Goal: Information Seeking & Learning: Learn about a topic

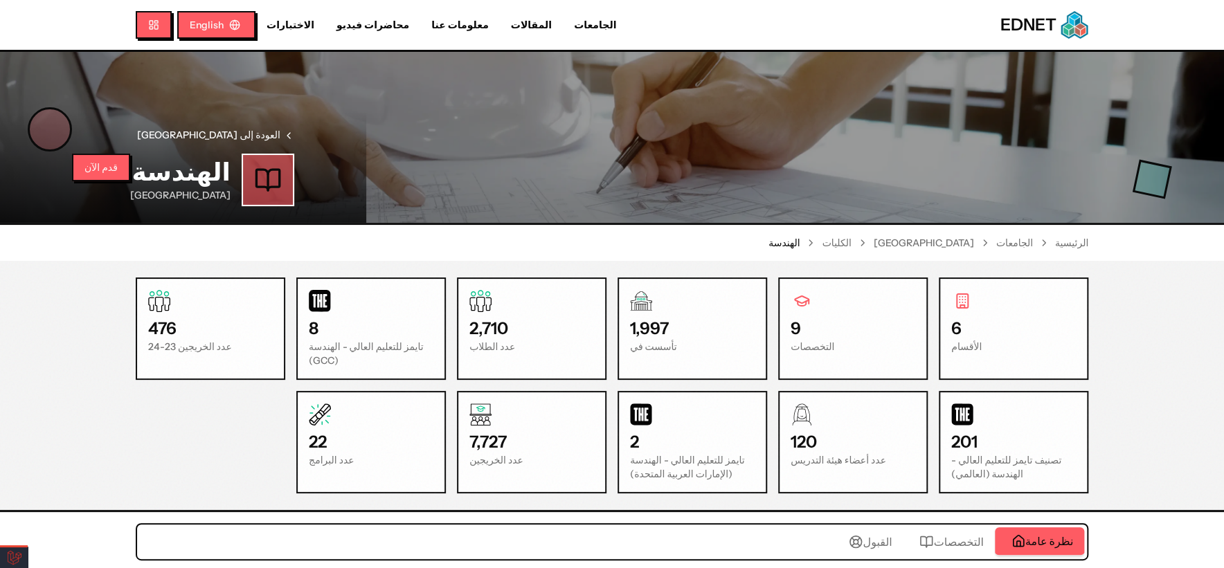
click at [1140, 324] on div "6 الأقسام 9 التخصصات 1,997 تأسست في 2,710 عدد الطلاب 8 تايمز للتعليم العالي - ا…" at bounding box center [611, 386] width 1063 height 216
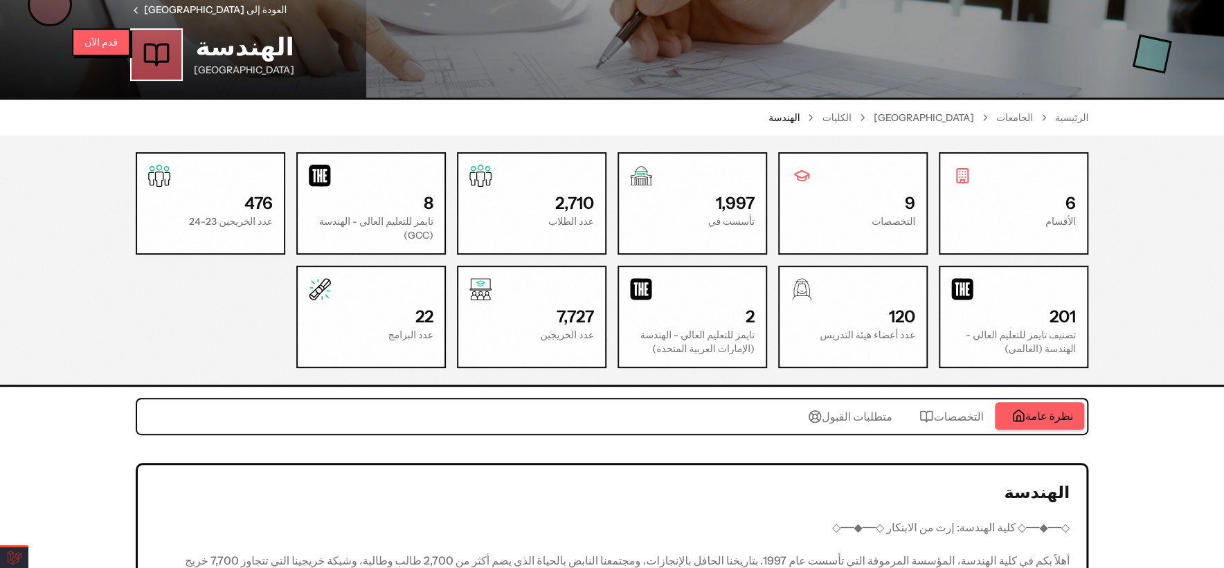
scroll to position [154, 0]
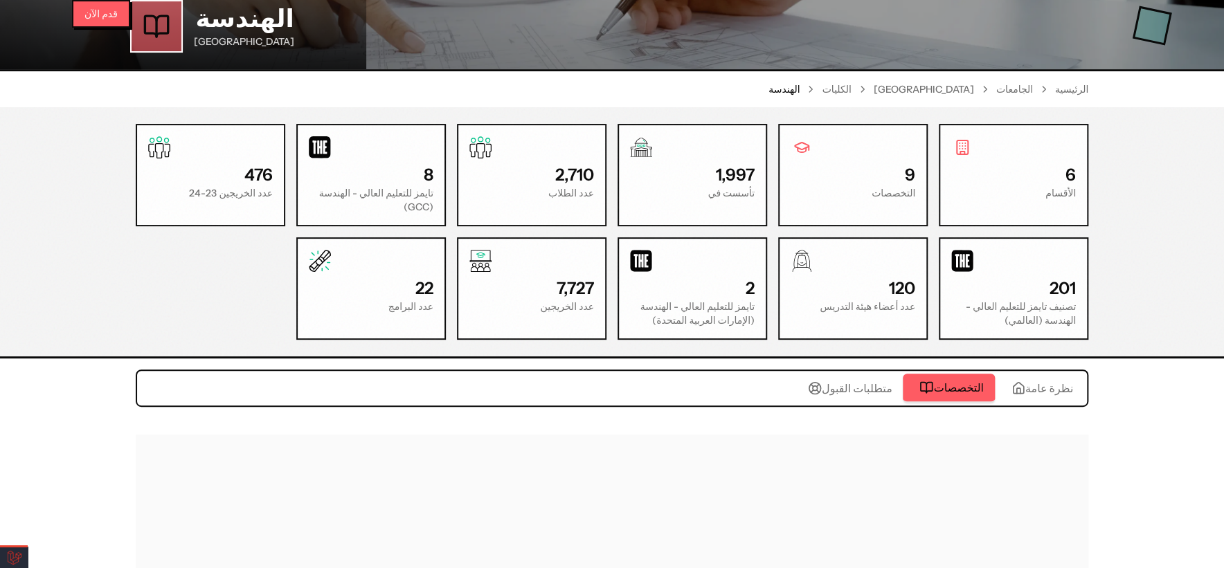
click at [953, 381] on span "التخصصات" at bounding box center [958, 387] width 50 height 17
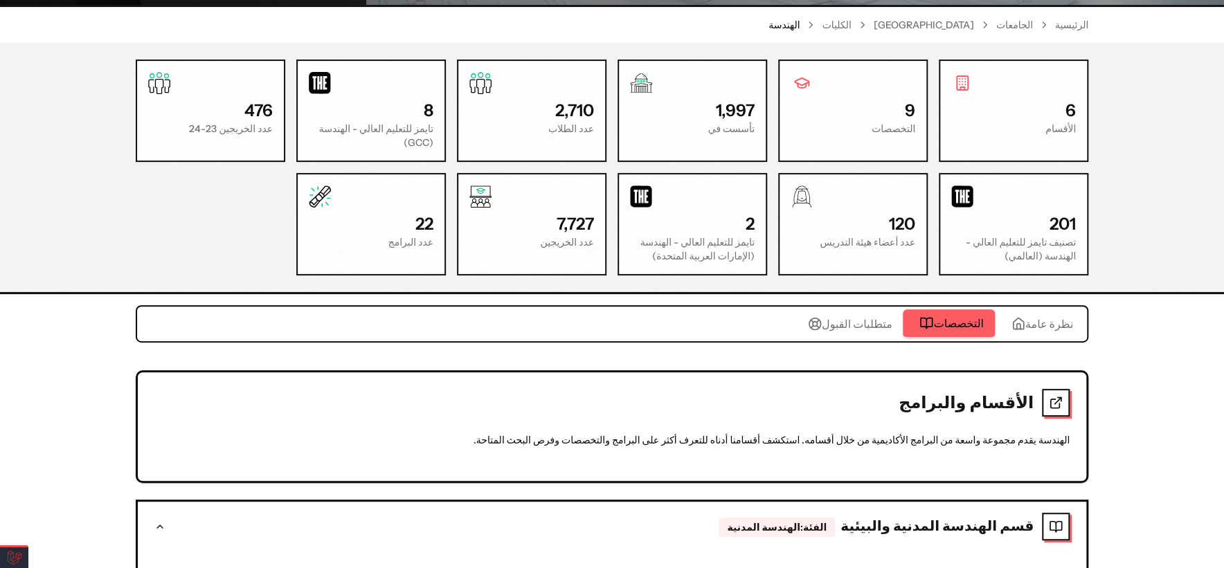
scroll to position [384, 0]
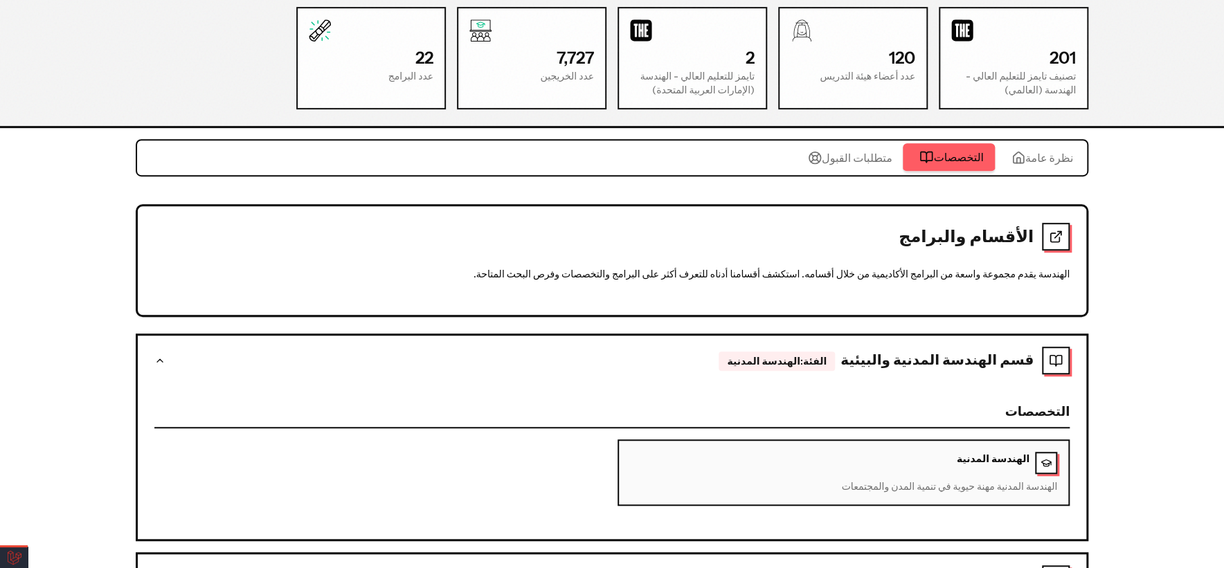
click at [875, 154] on span "متطلبات القبول" at bounding box center [857, 158] width 71 height 17
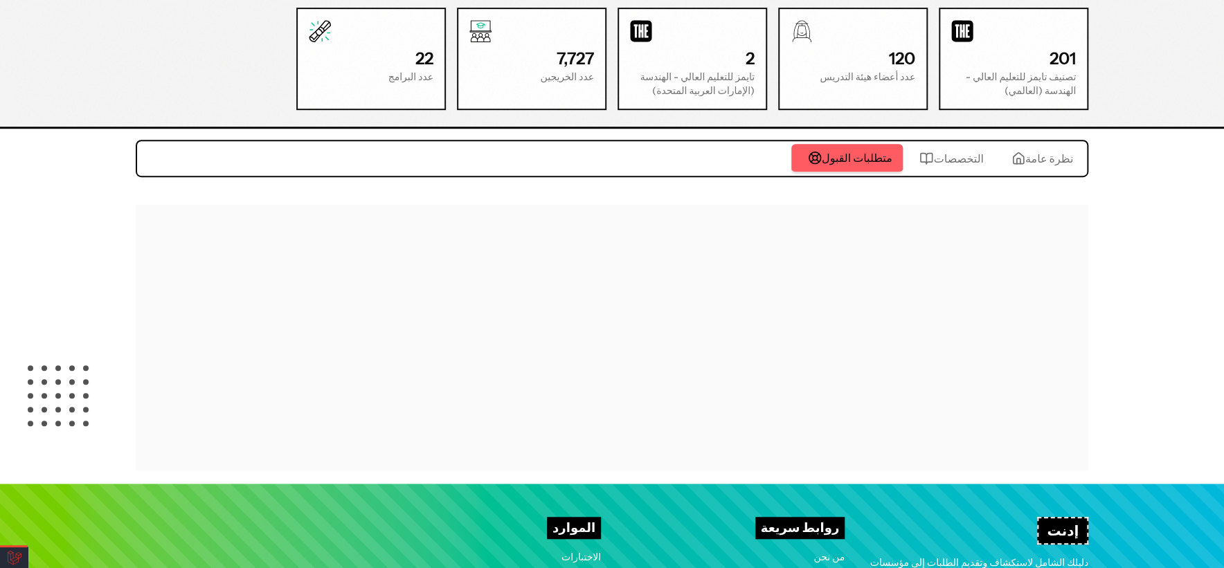
scroll to position [552, 0]
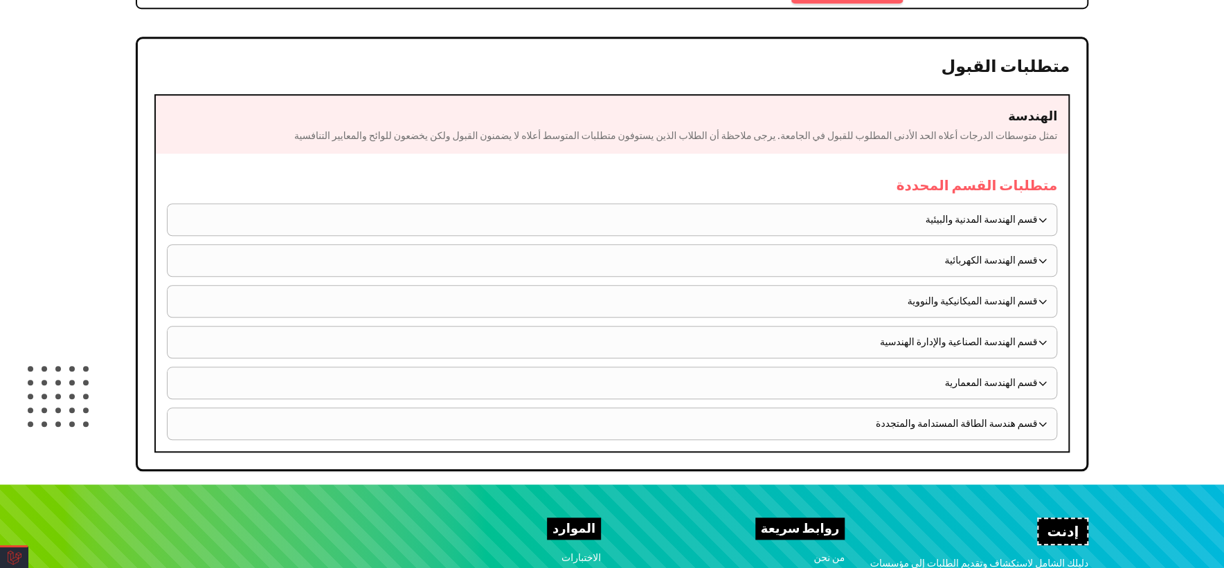
click at [913, 204] on button "قسم الهندسة المدنية والبيئية" at bounding box center [612, 219] width 889 height 31
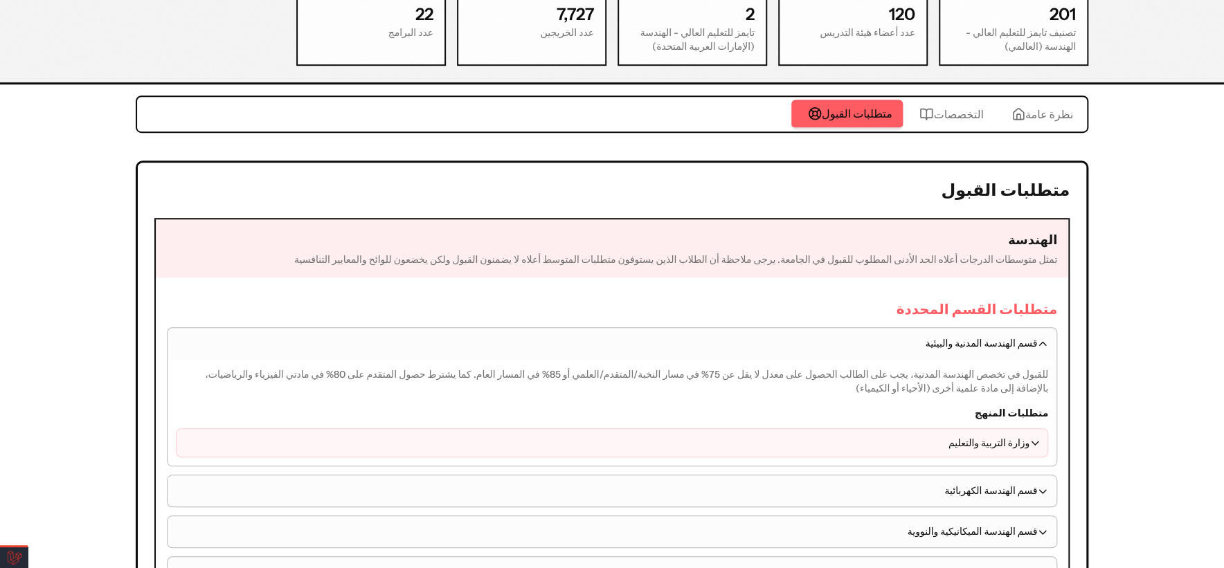
scroll to position [427, 0]
click at [940, 107] on span "التخصصات" at bounding box center [958, 115] width 50 height 17
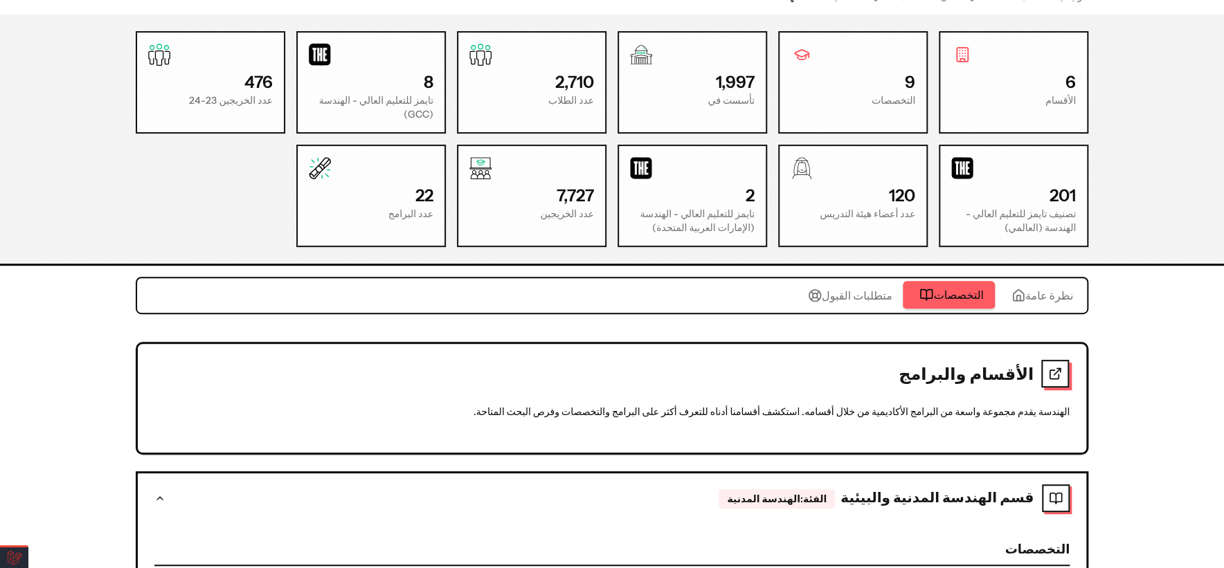
scroll to position [273, 0]
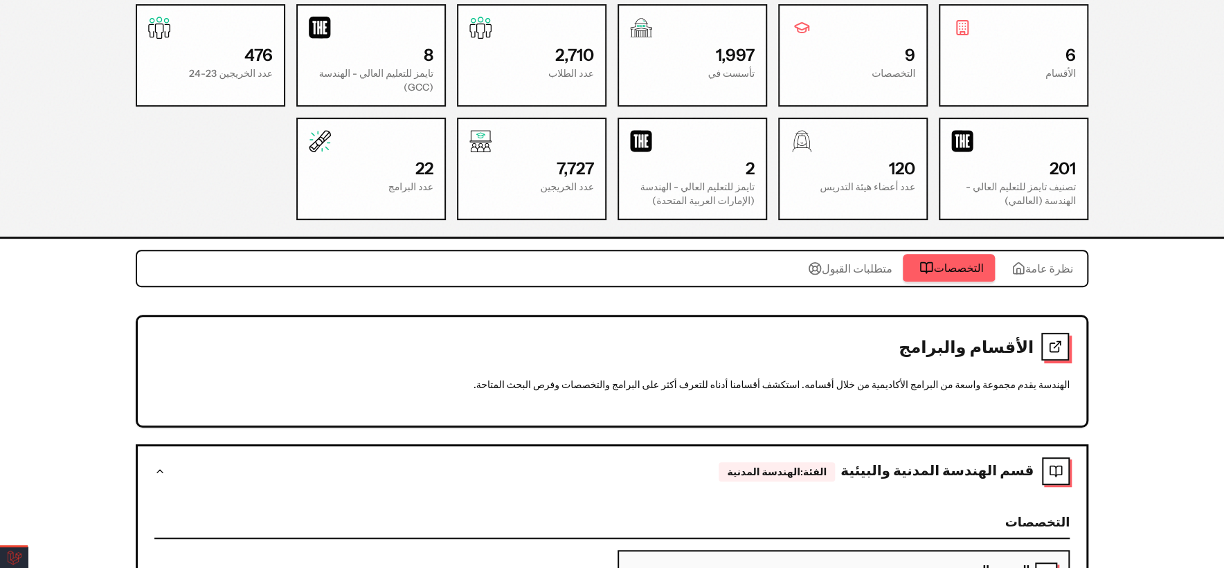
click at [1052, 344] on icon at bounding box center [1055, 347] width 14 height 14
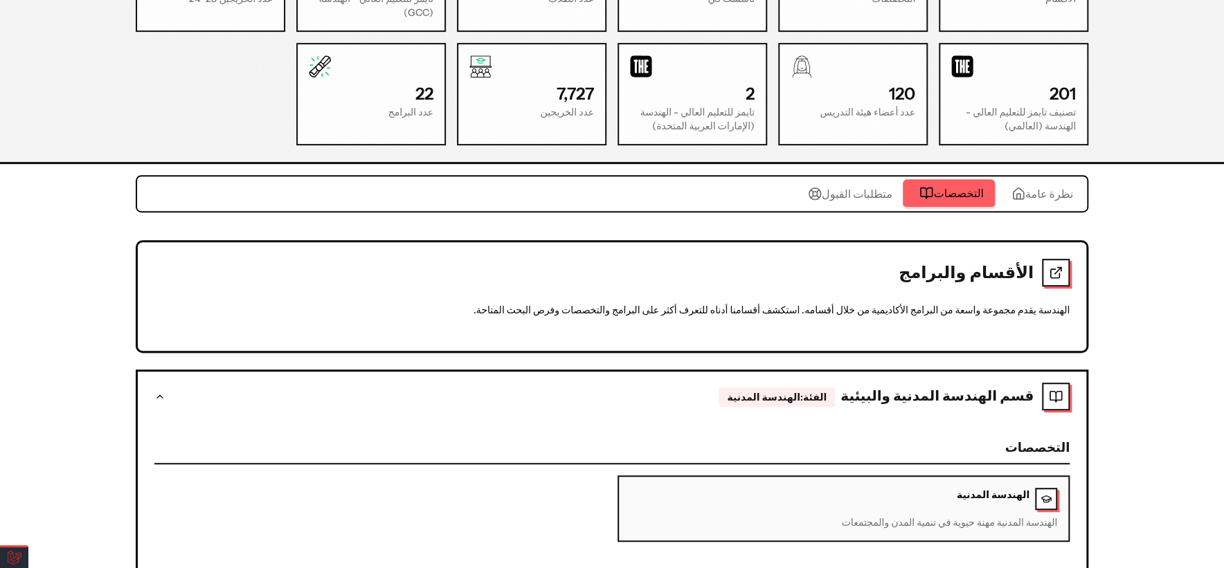
scroll to position [384, 0]
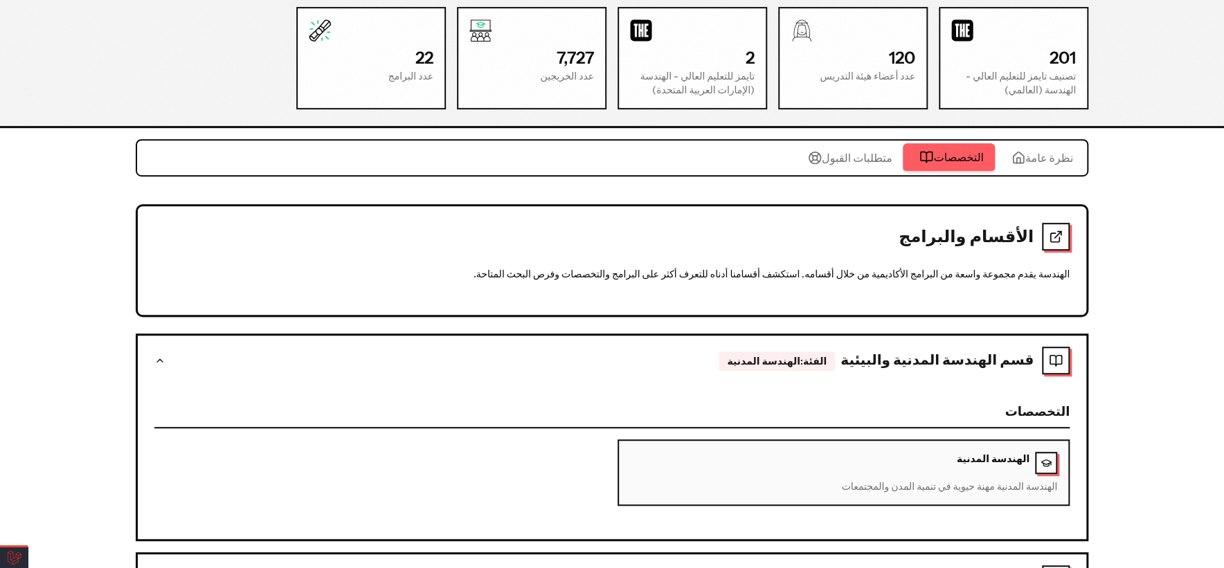
click at [1012, 232] on h2 "الأقسام والبرامج" at bounding box center [593, 237] width 879 height 22
click at [987, 284] on div "الأقسام والبرامج الهندسة يقدم مجموعة واسعة من البرامج الأكاديمية من خلال أقسامه…" at bounding box center [612, 260] width 949 height 109
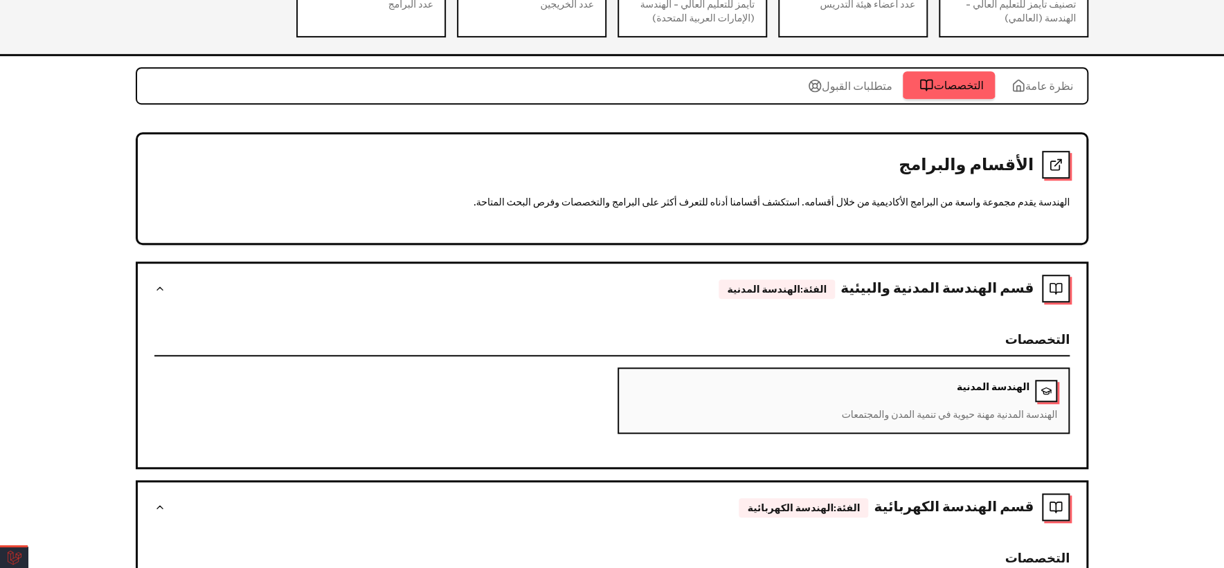
scroll to position [71, 0]
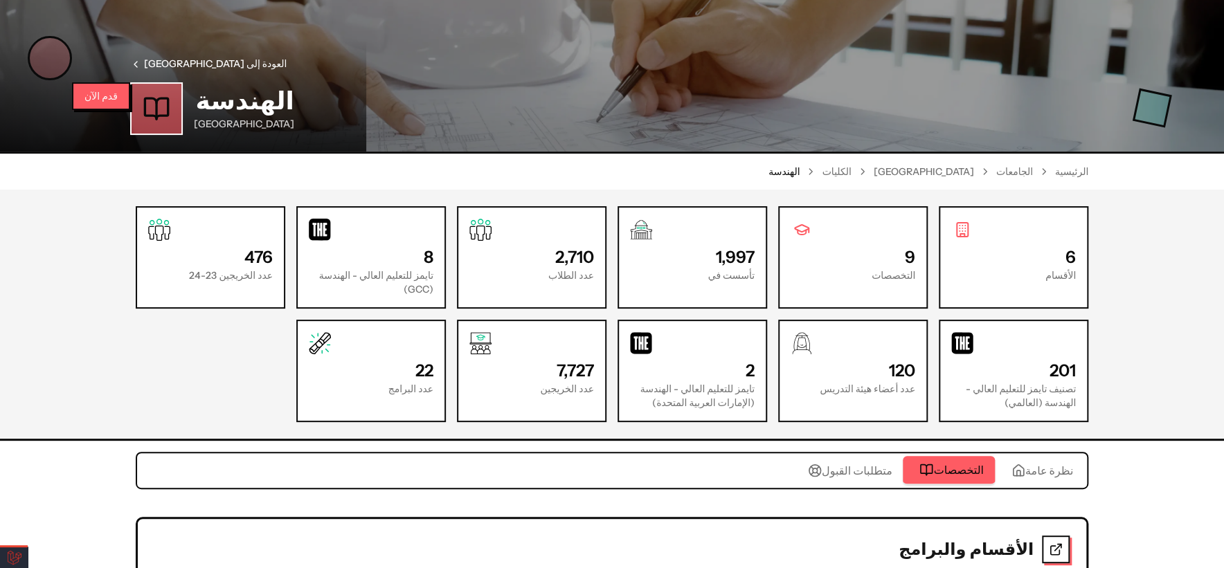
click at [848, 492] on div "نظرة عامة التخصصات متطلبات القبول" at bounding box center [612, 473] width 953 height 43
click at [852, 471] on span "متطلبات القبول" at bounding box center [857, 470] width 71 height 17
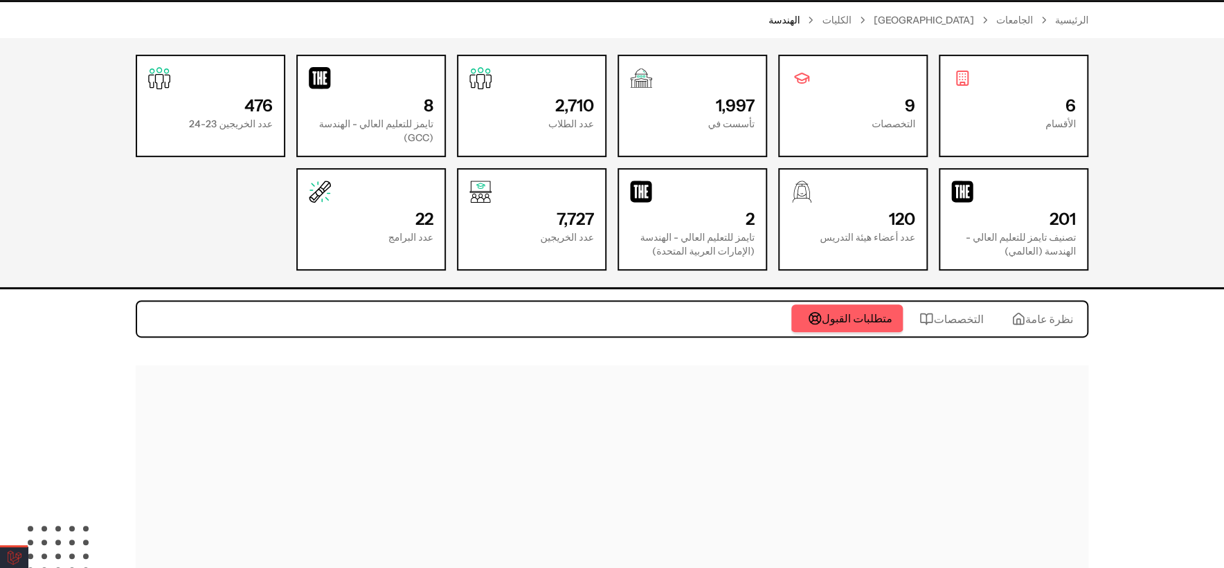
scroll to position [456, 0]
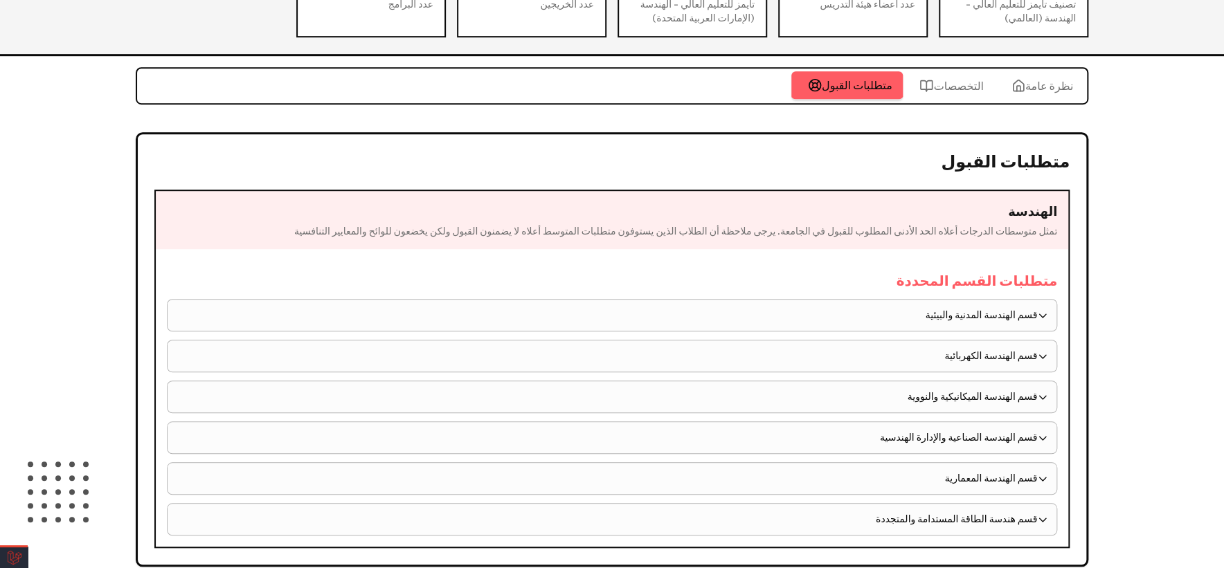
click at [854, 434] on span "قسم الهندسة الصناعية والإدارة الهندسية" at bounding box center [606, 438] width 861 height 15
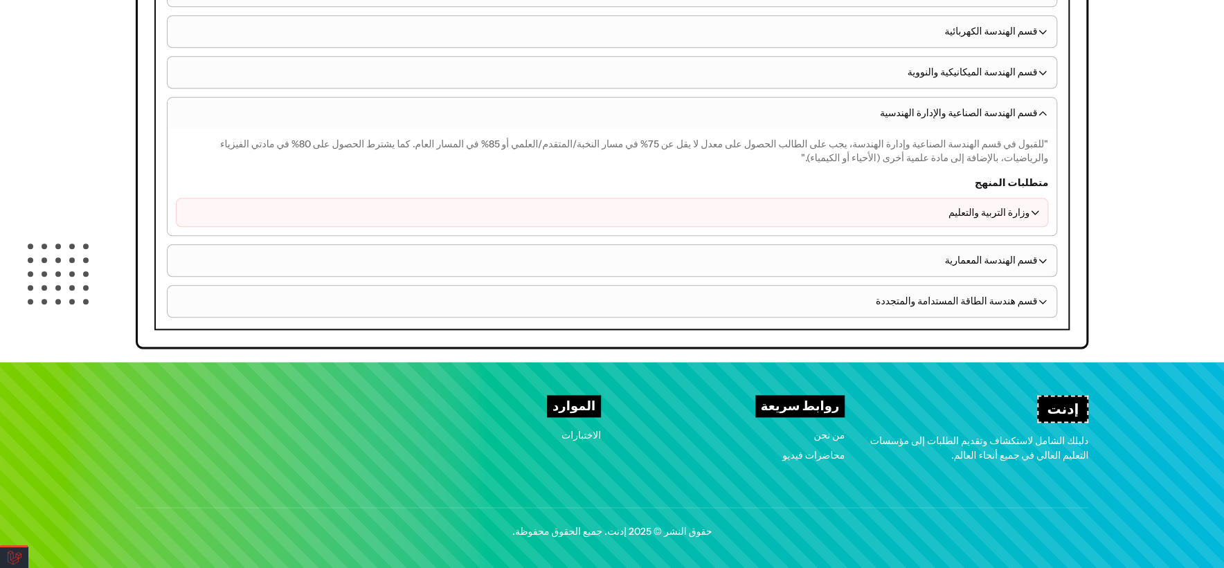
click at [874, 192] on div "متطلبات المنهج وزارة التربية والتعليم" at bounding box center [612, 201] width 872 height 51
click at [878, 214] on span "وزارة التربية والتعليم" at bounding box center [606, 213] width 846 height 14
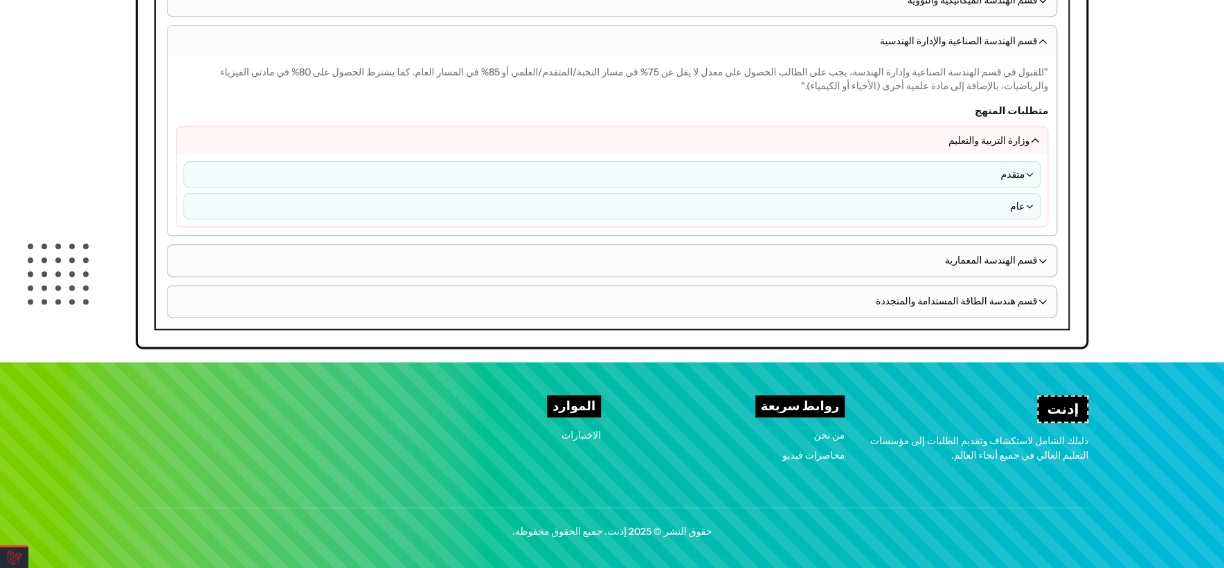
click at [874, 218] on div "متقدم عام" at bounding box center [612, 190] width 871 height 72
click at [864, 199] on span "عام" at bounding box center [607, 206] width 835 height 14
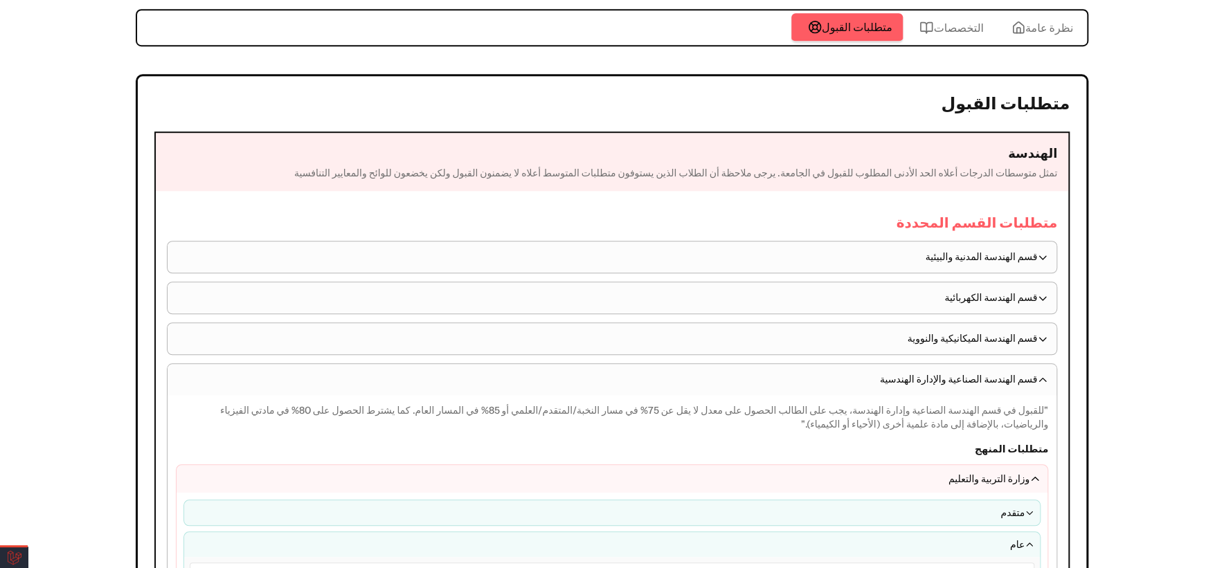
scroll to position [307, 0]
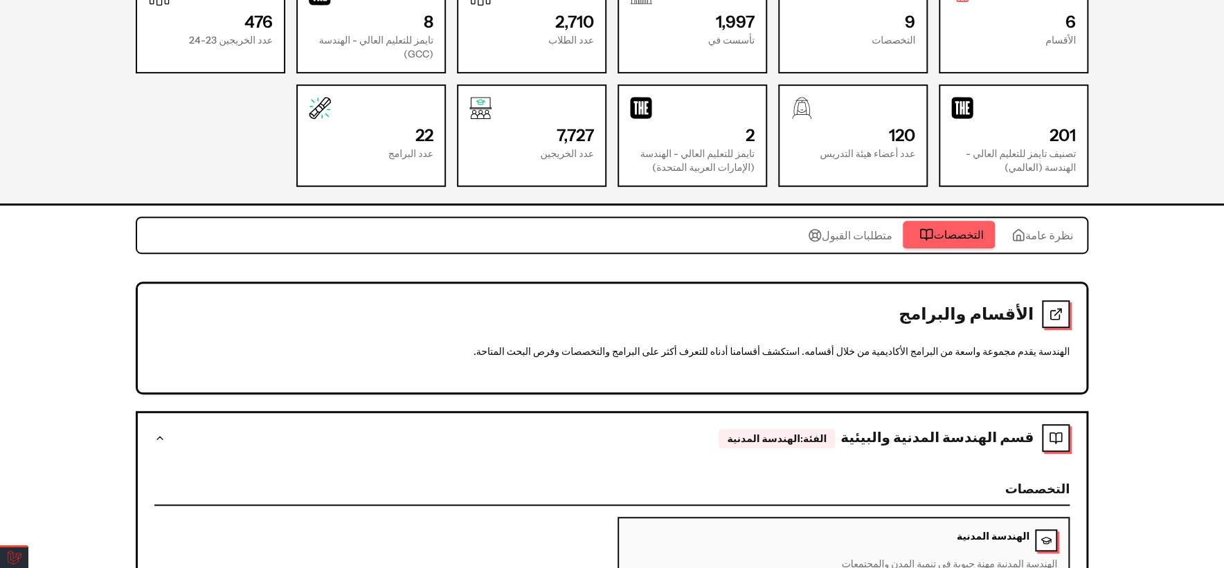
click at [961, 240] on span "التخصصات" at bounding box center [958, 234] width 50 height 17
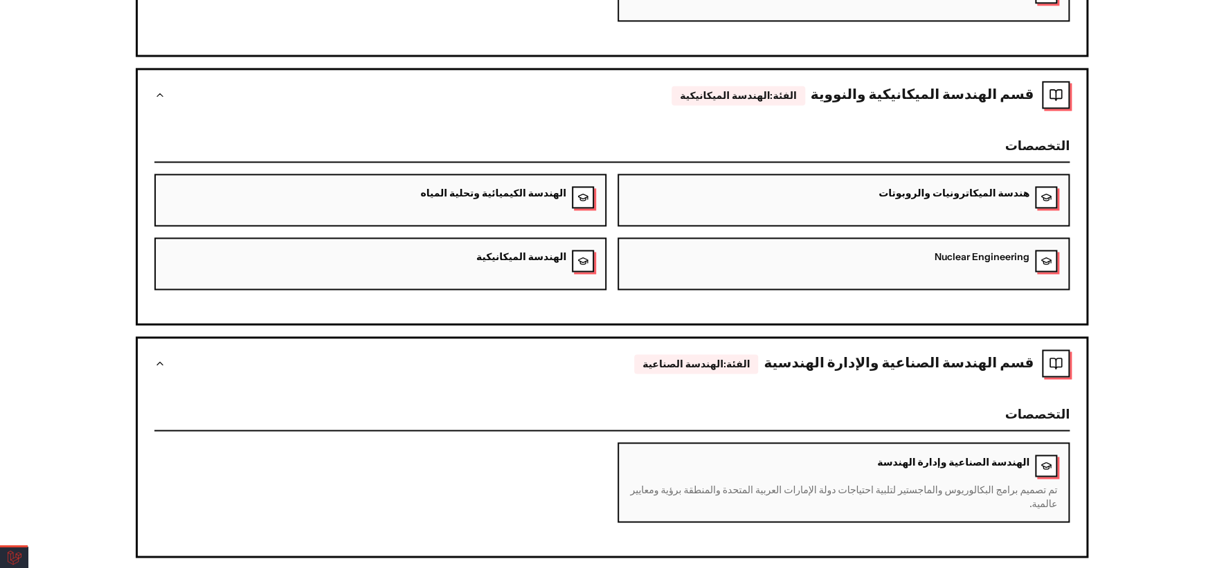
scroll to position [1076, 0]
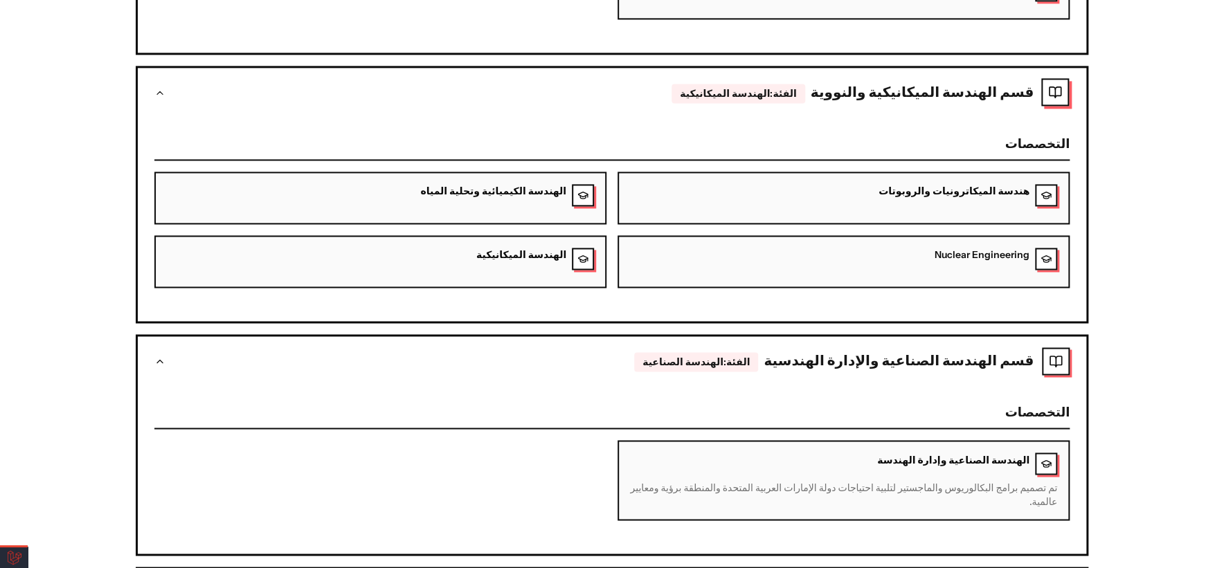
click at [1054, 85] on icon "button" at bounding box center [1055, 92] width 14 height 14
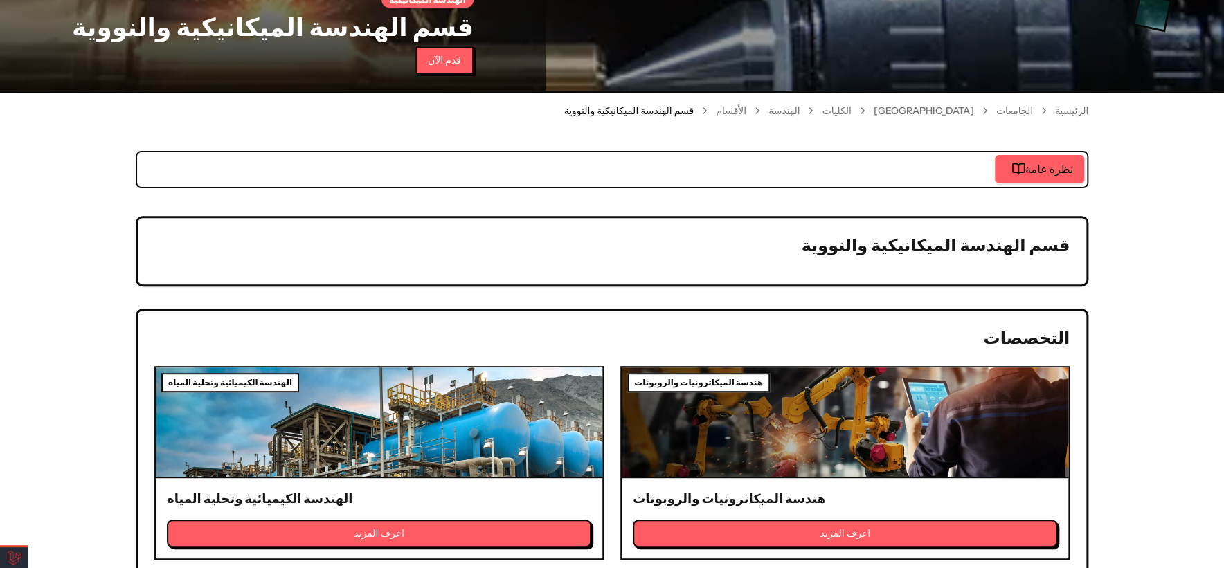
scroll to position [231, 0]
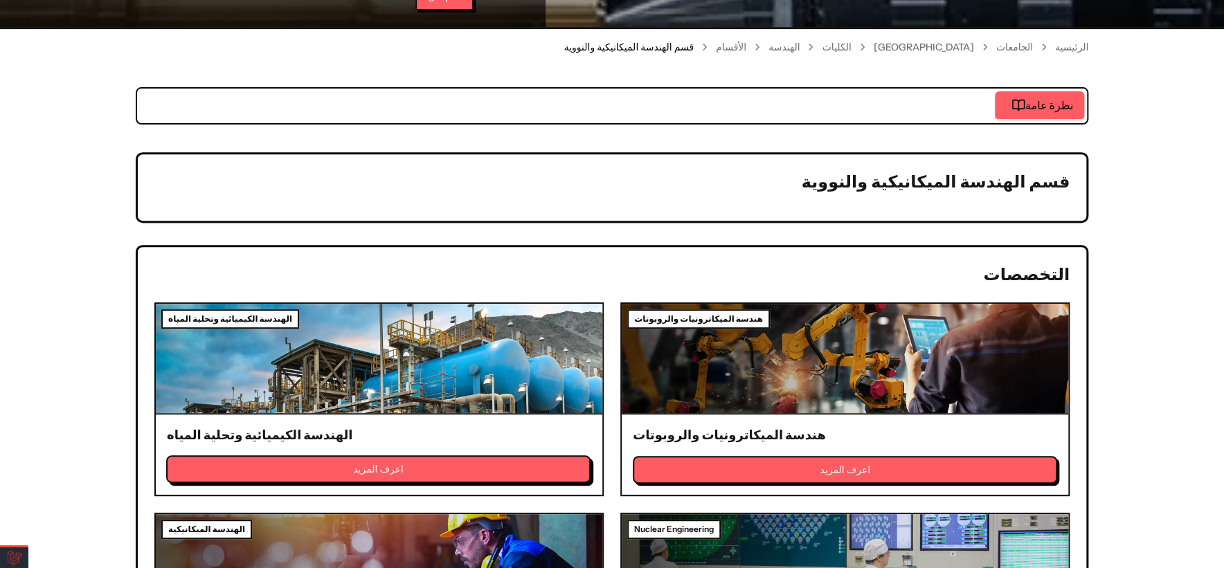
click at [439, 456] on button "اعرف المزيد" at bounding box center [378, 470] width 424 height 28
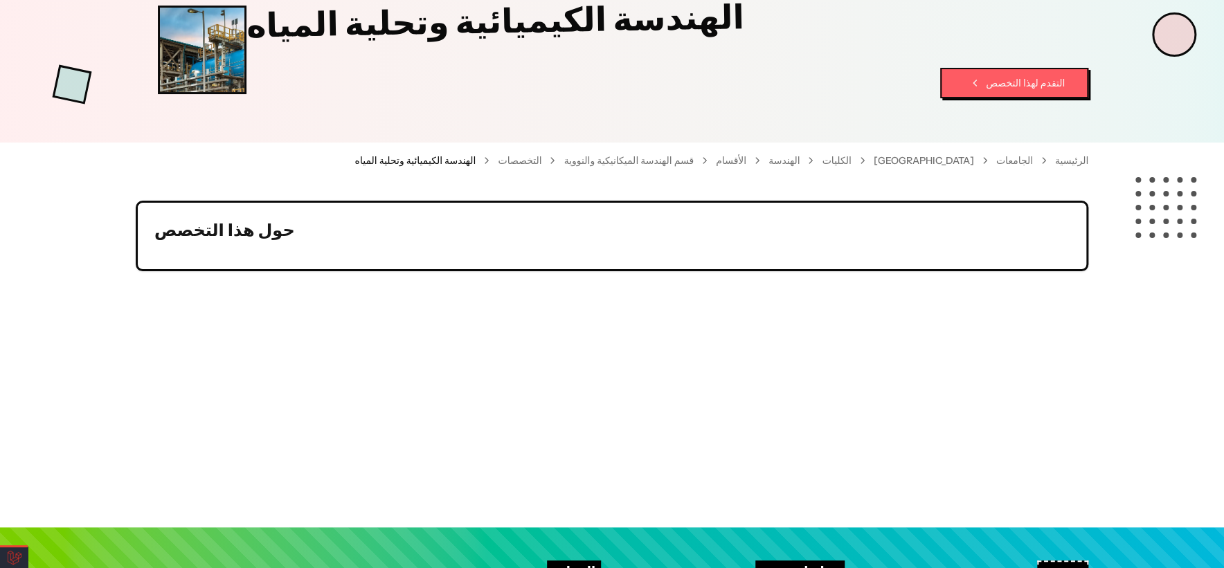
scroll to position [231, 0]
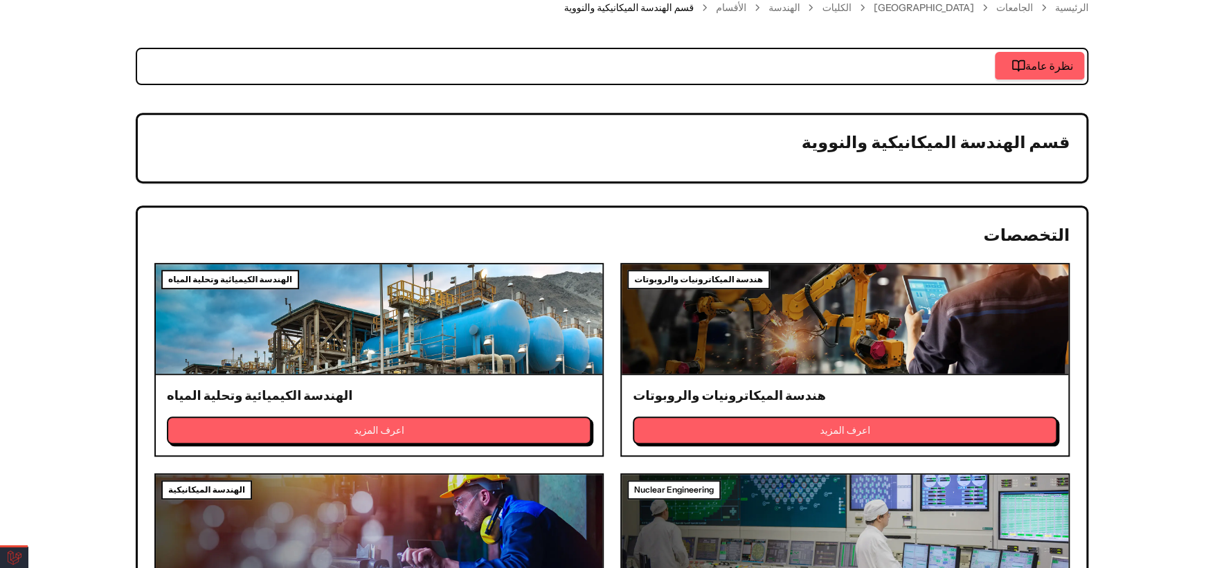
scroll to position [307, 0]
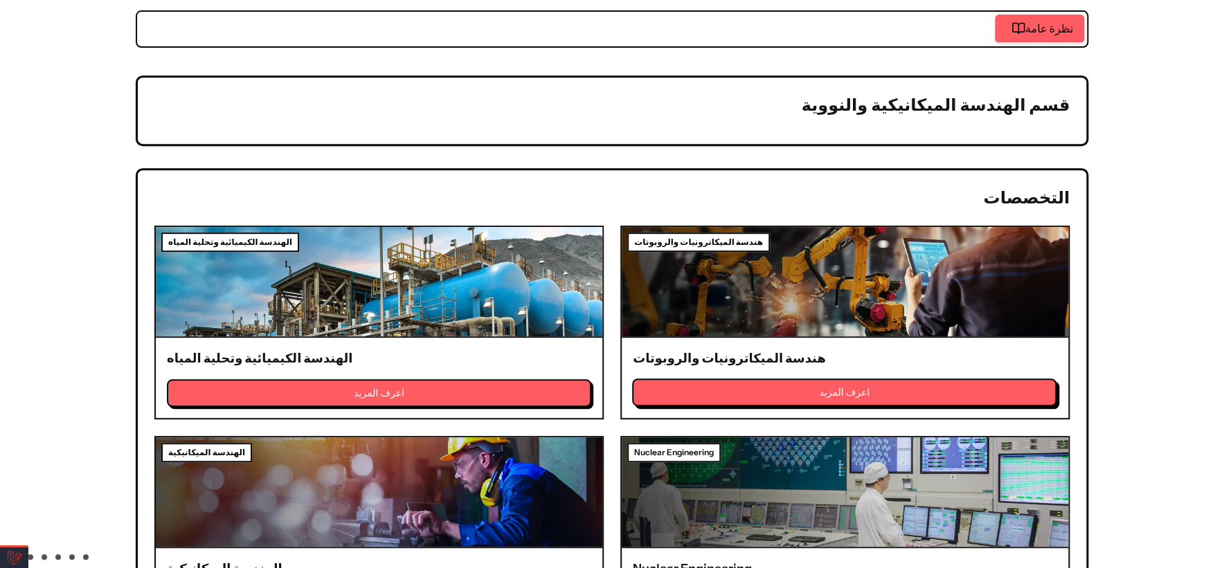
click at [817, 391] on button "اعرف المزيد" at bounding box center [844, 393] width 424 height 28
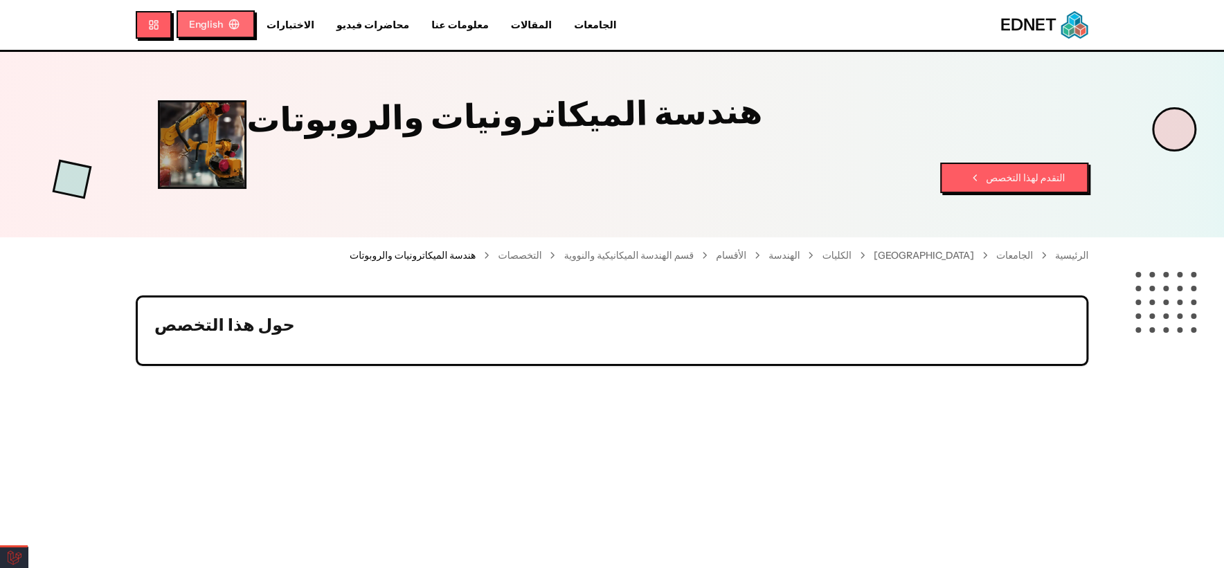
click at [214, 21] on button "English" at bounding box center [216, 24] width 78 height 28
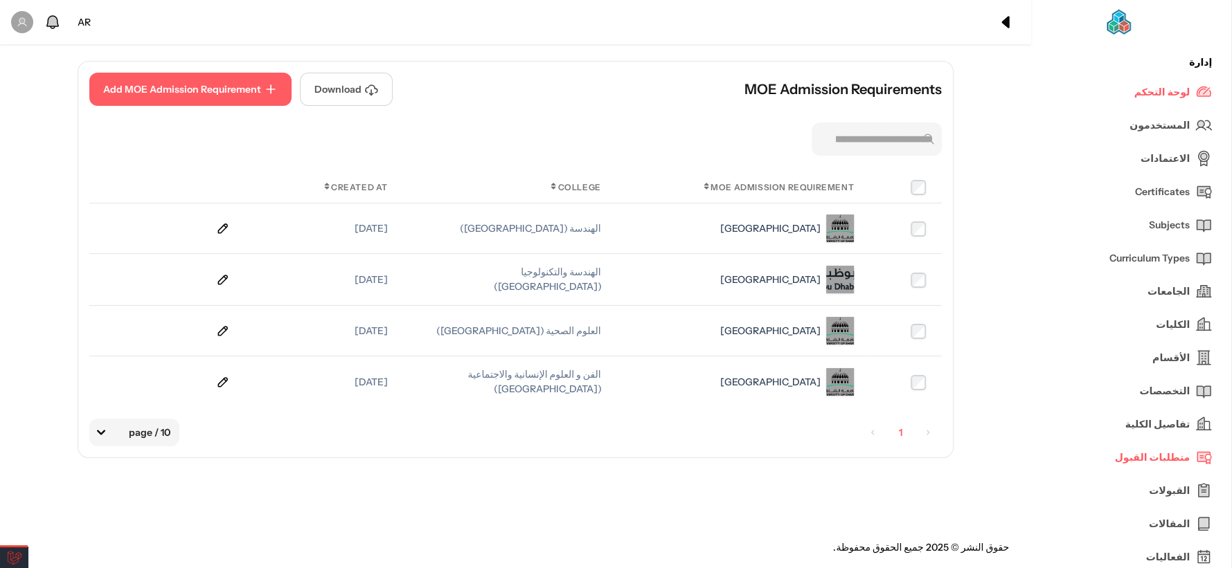
click at [1122, 295] on link "الجامعات" at bounding box center [1130, 291] width 161 height 33
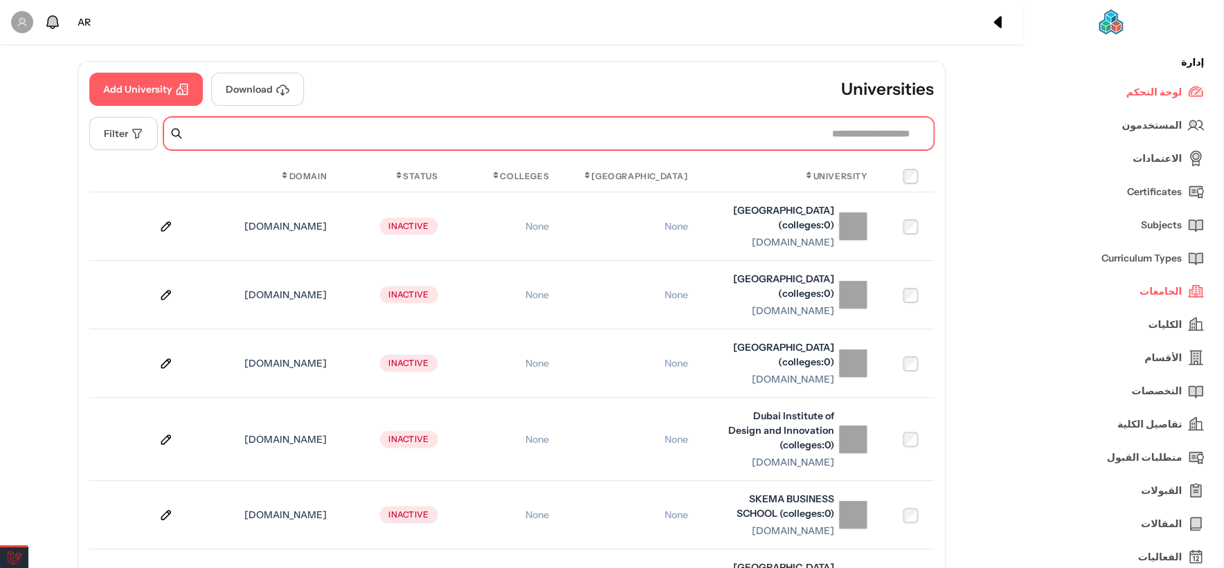
click at [611, 138] on input "text" at bounding box center [548, 133] width 771 height 33
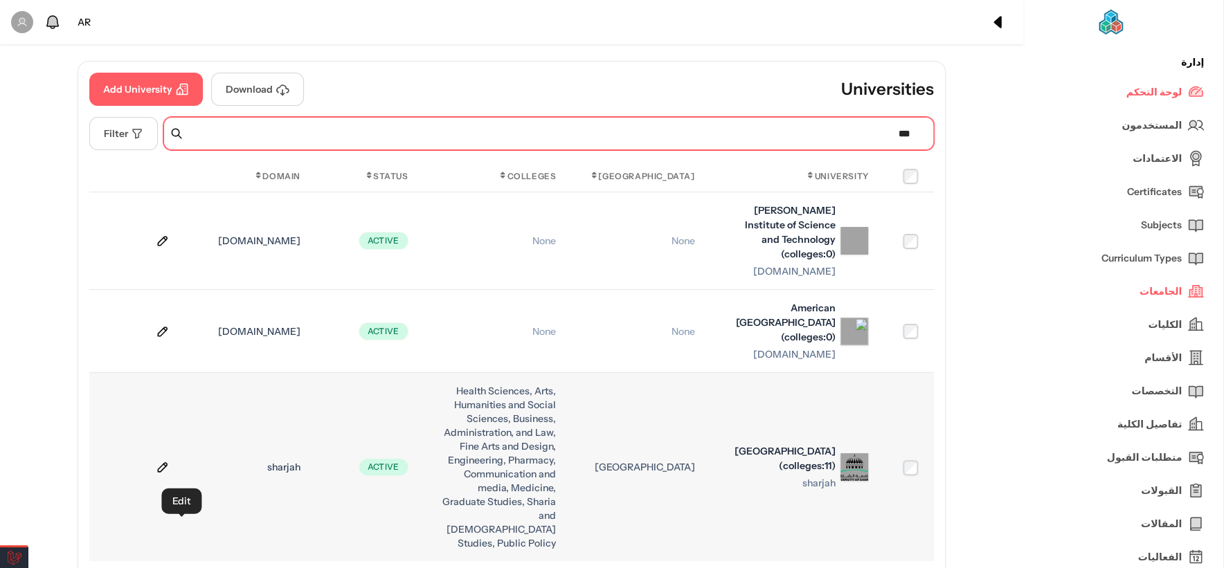
type input "***"
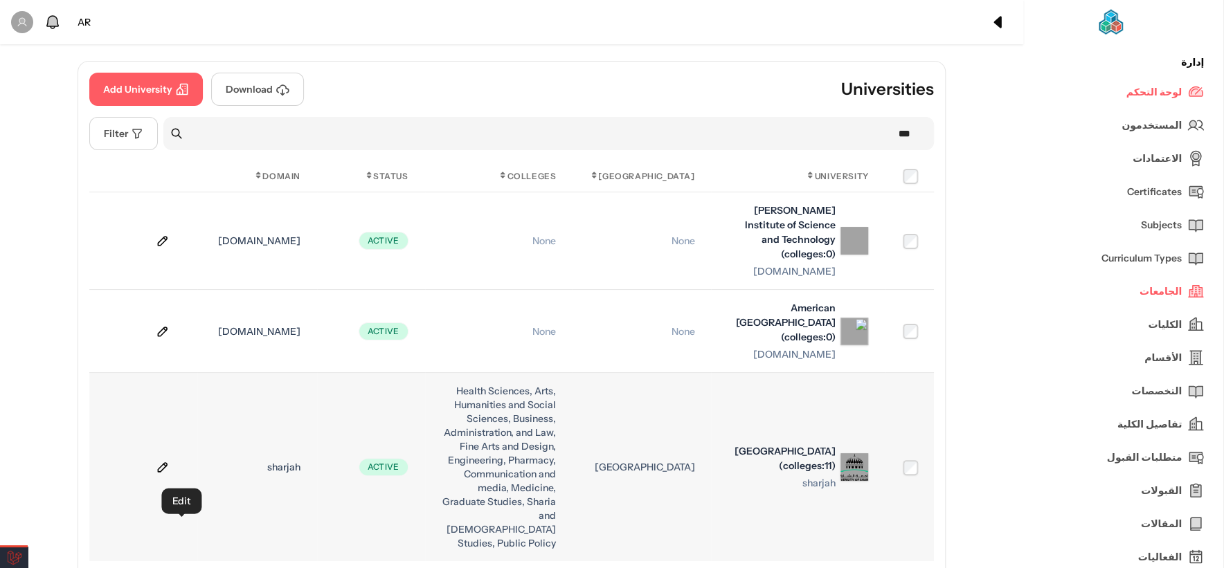
click at [170, 474] on icon at bounding box center [163, 467] width 14 height 14
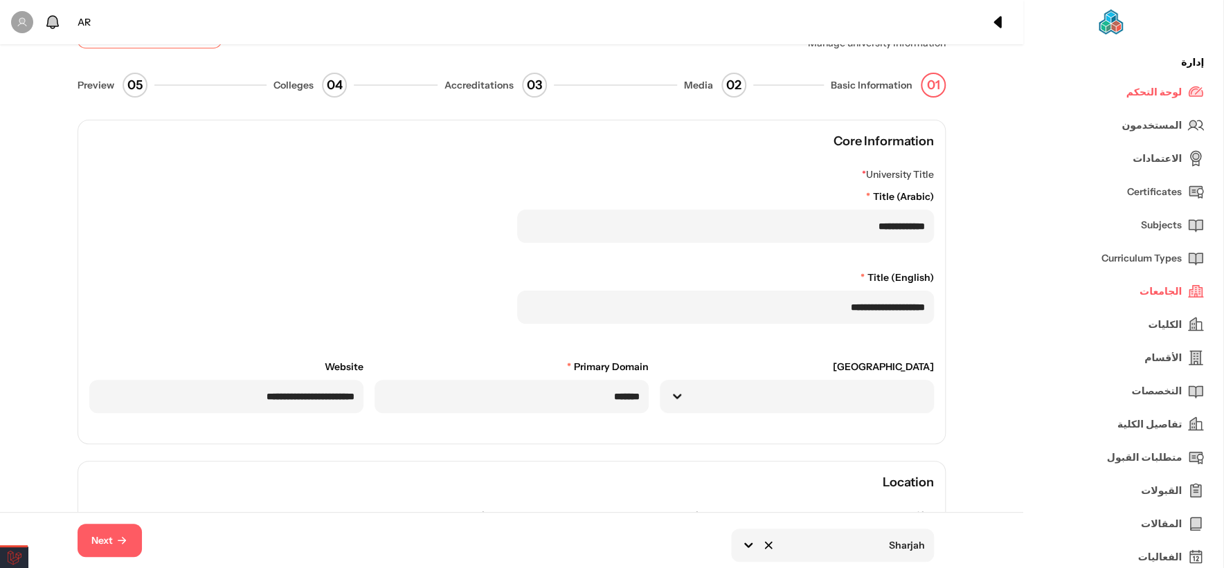
scroll to position [77, 0]
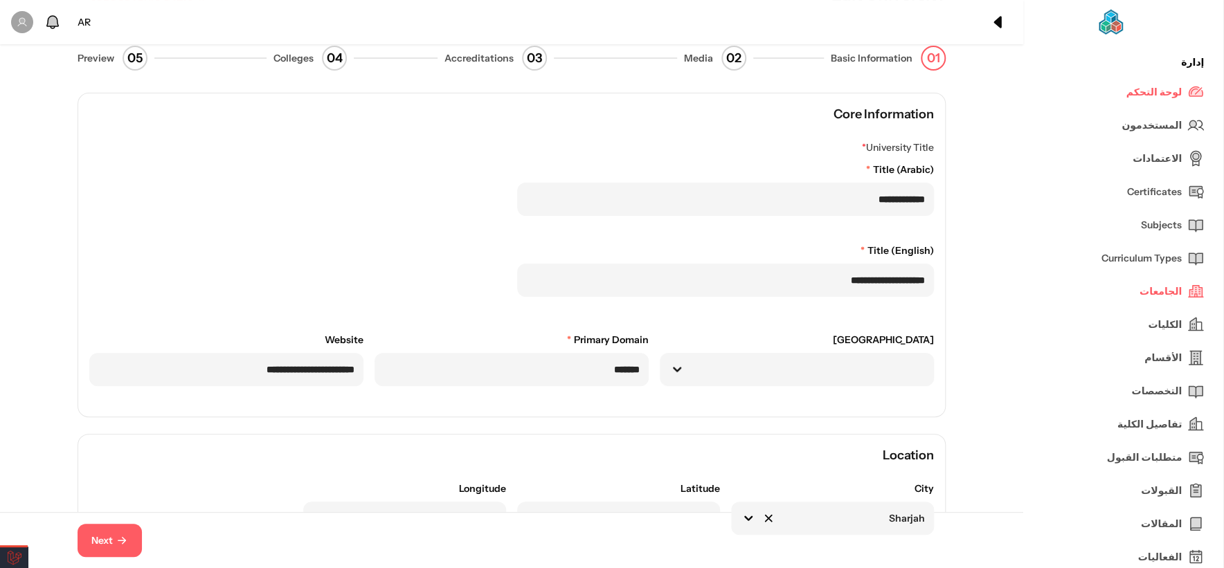
click at [107, 540] on span "Next" at bounding box center [101, 541] width 21 height 15
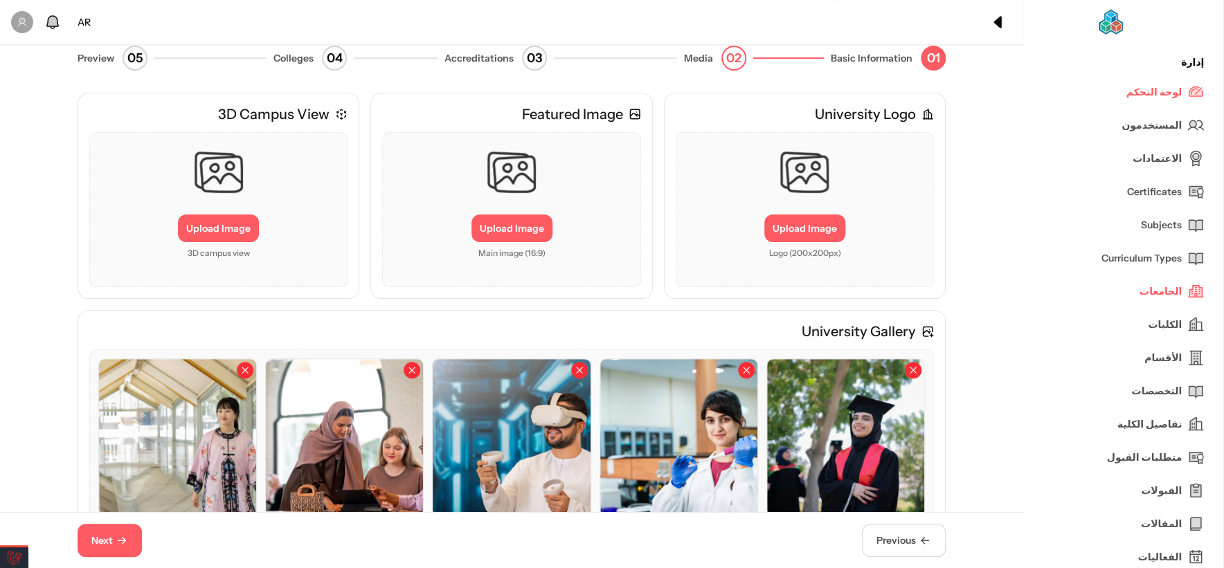
click at [107, 540] on span "Next" at bounding box center [101, 541] width 21 height 15
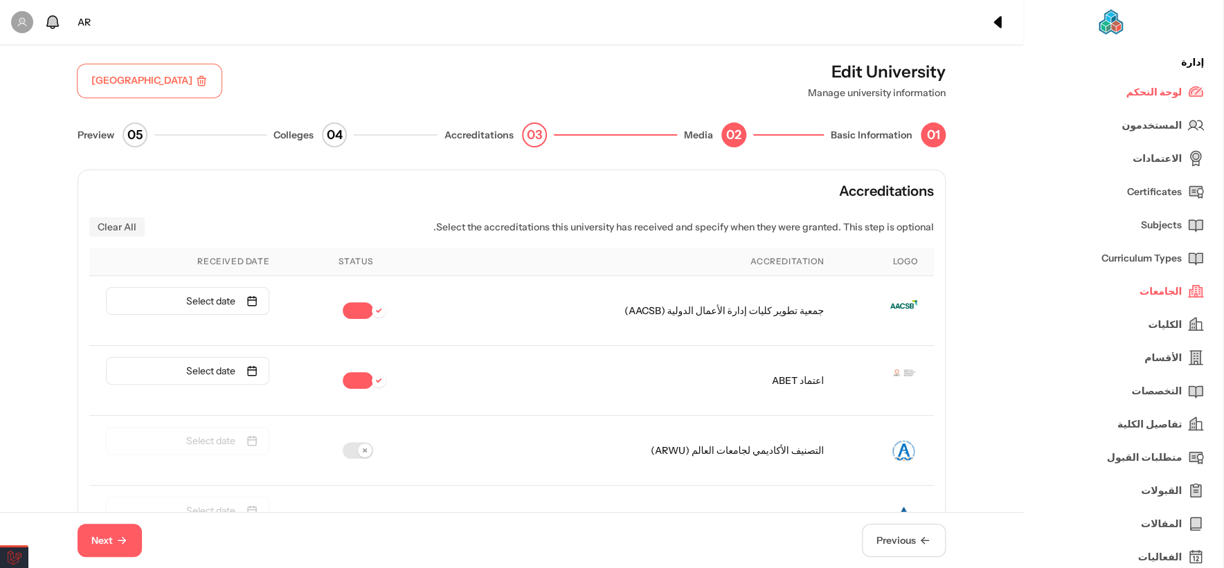
click at [123, 534] on span "Next" at bounding box center [109, 541] width 37 height 15
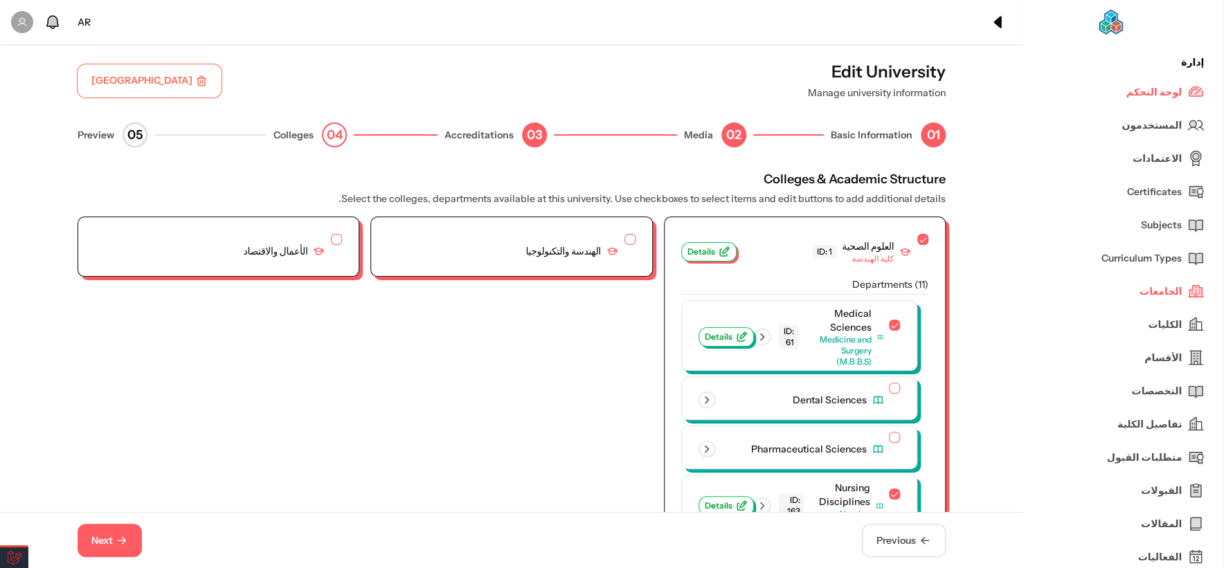
click at [83, 23] on div "AR" at bounding box center [84, 23] width 24 height 26
click at [105, 64] on li "EN" at bounding box center [127, 58] width 93 height 29
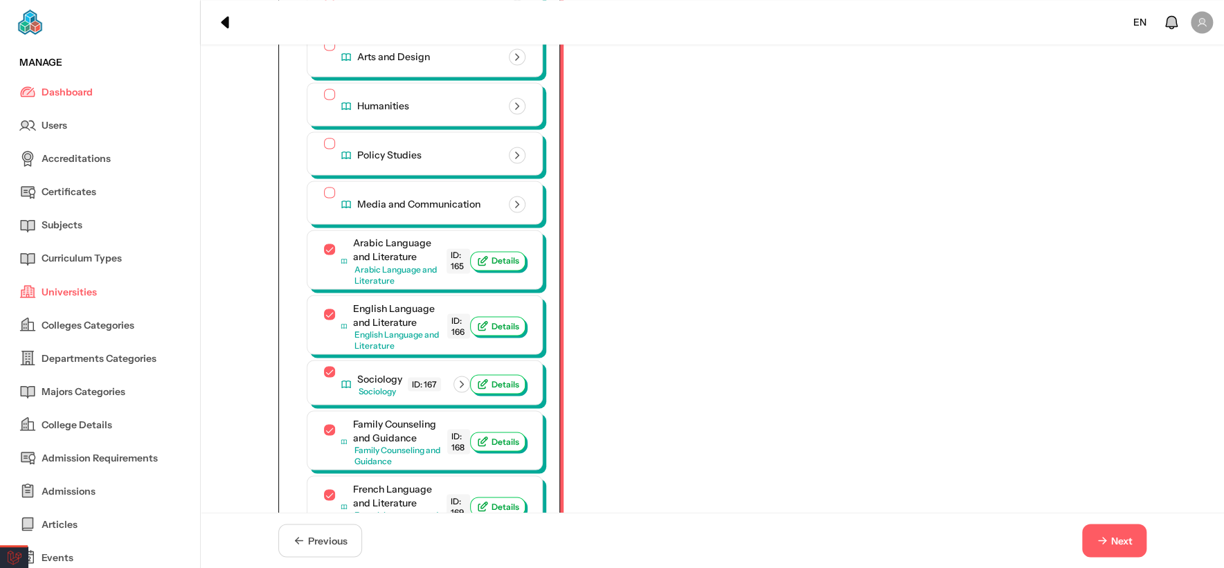
scroll to position [1324, 0]
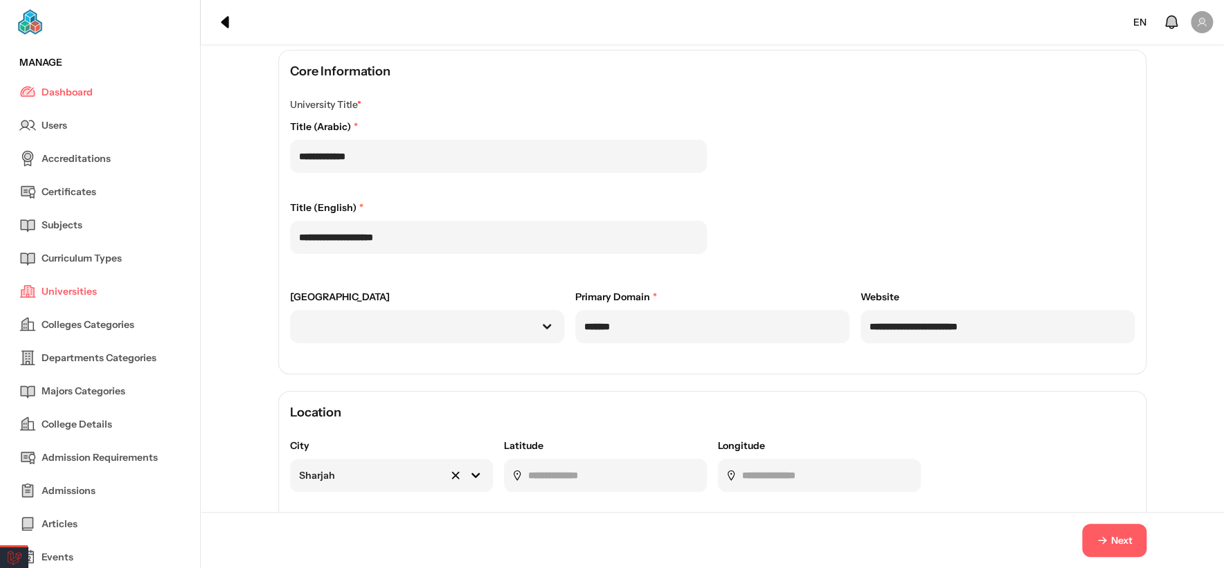
scroll to position [154, 0]
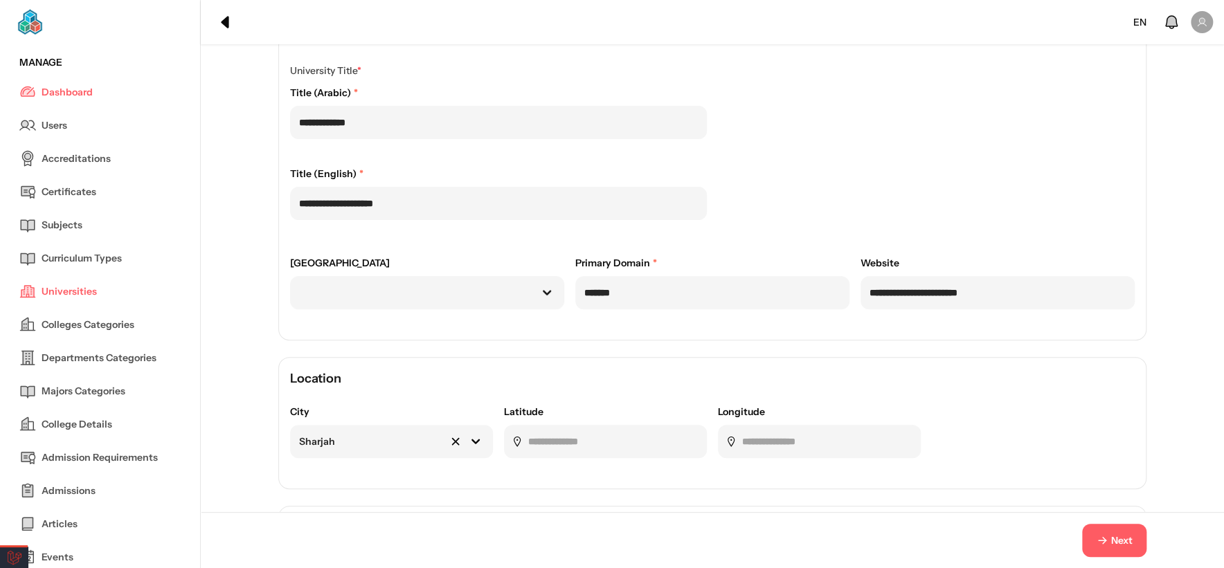
click at [627, 485] on span "Next" at bounding box center [1121, 541] width 21 height 15
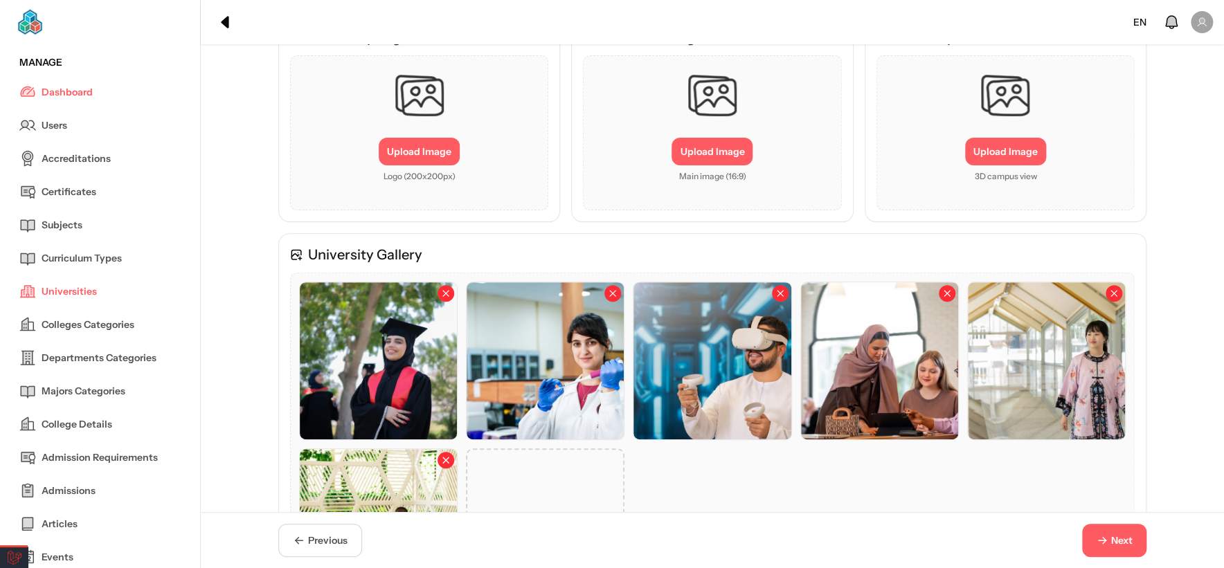
click at [627, 485] on span "Next" at bounding box center [1121, 541] width 21 height 15
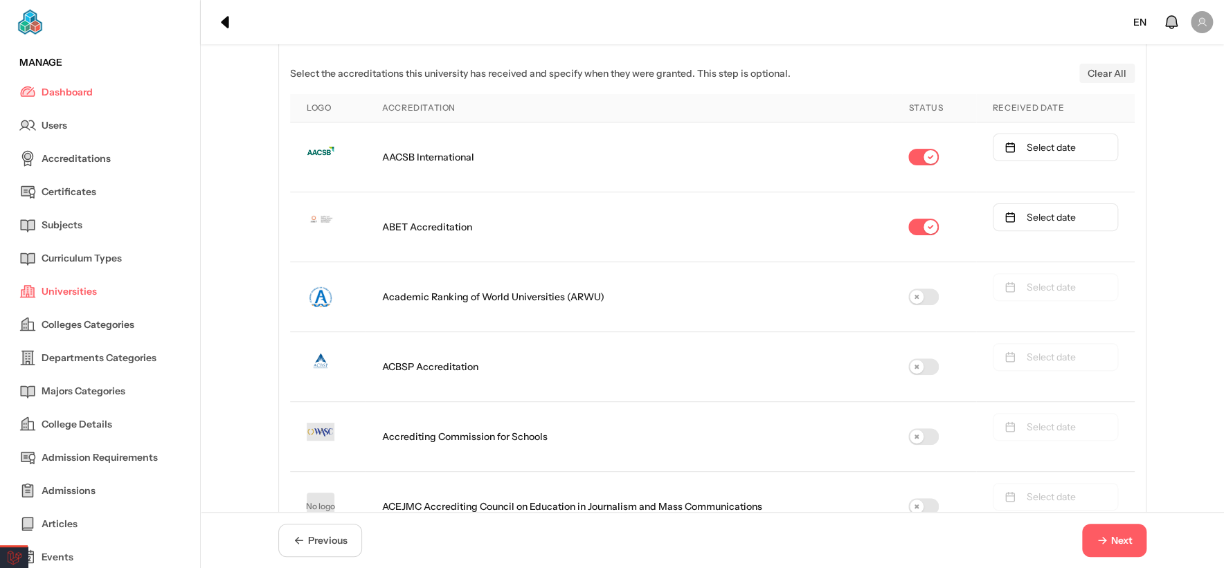
scroll to position [0, 0]
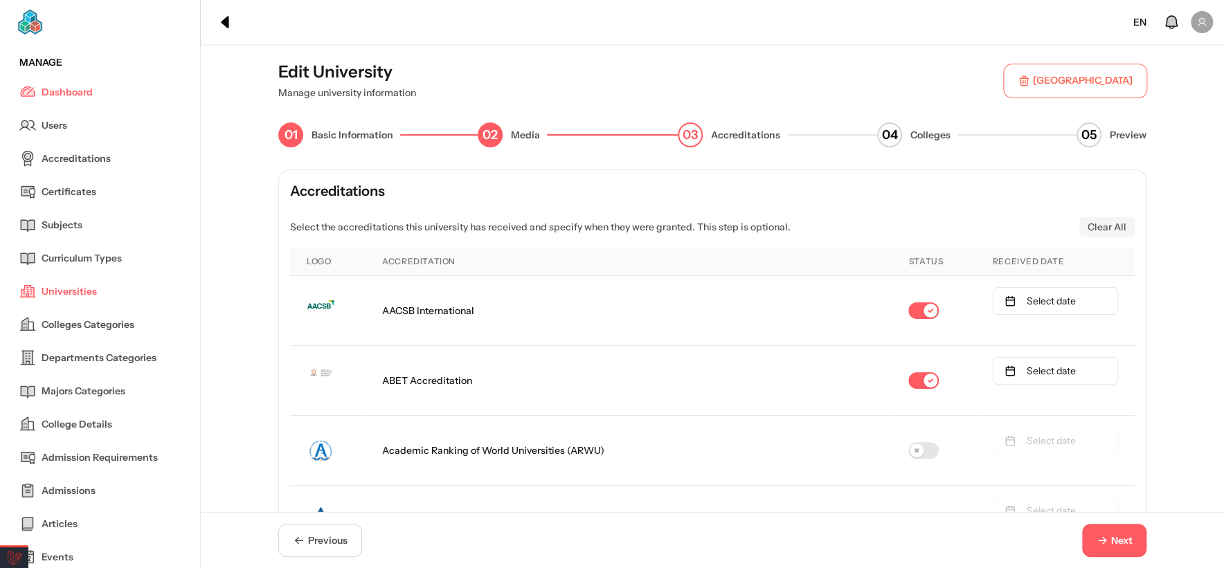
click at [627, 485] on span "Next" at bounding box center [1121, 541] width 21 height 15
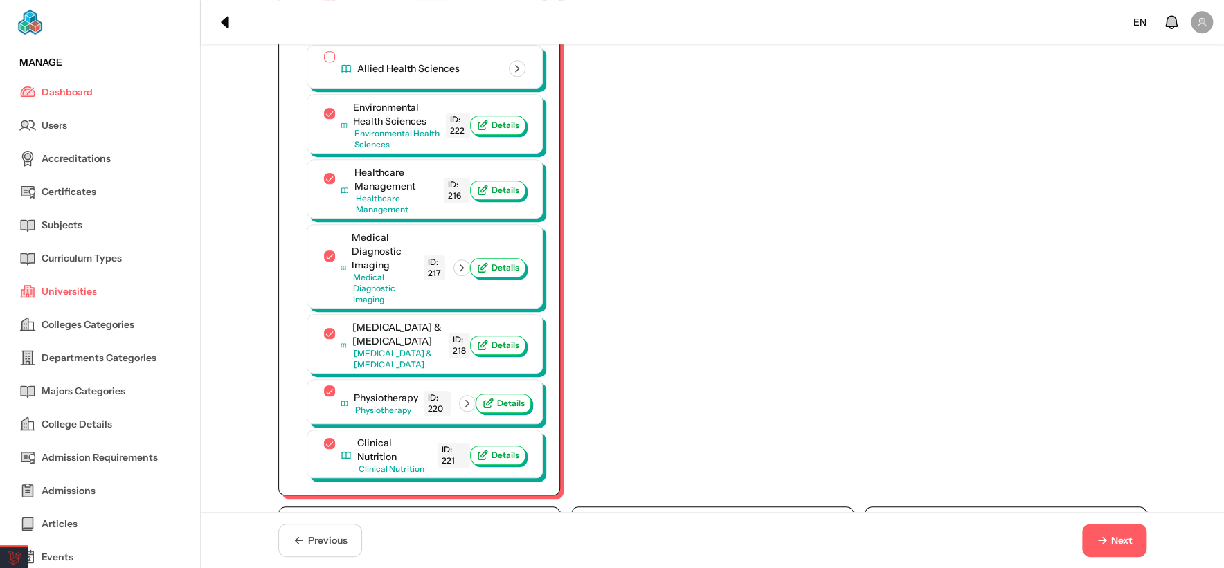
scroll to position [615, 0]
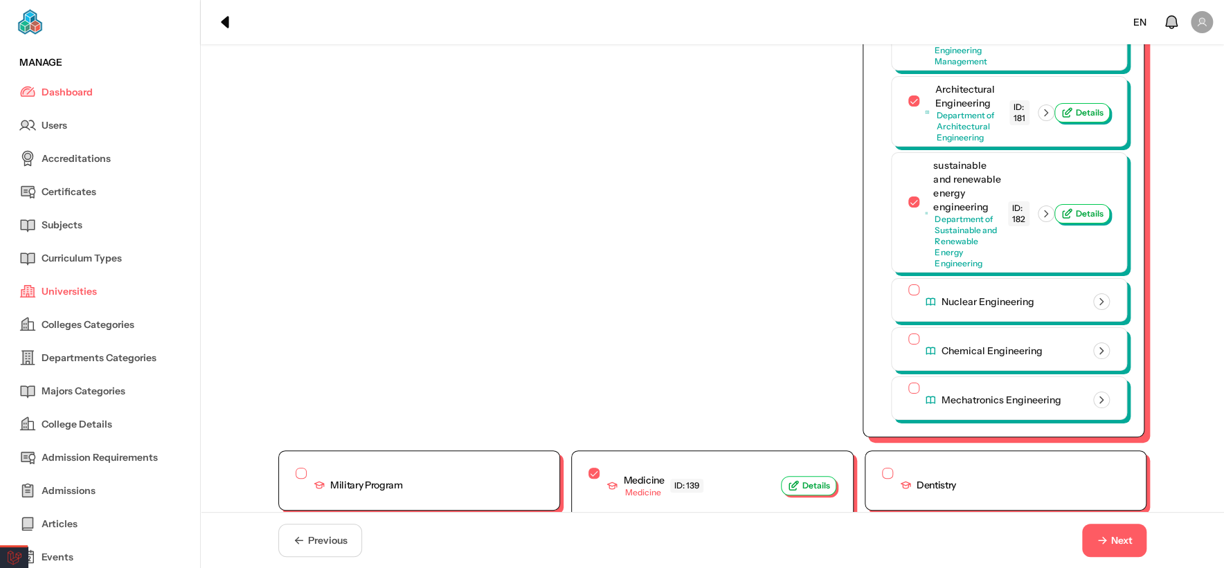
scroll to position [2811, 0]
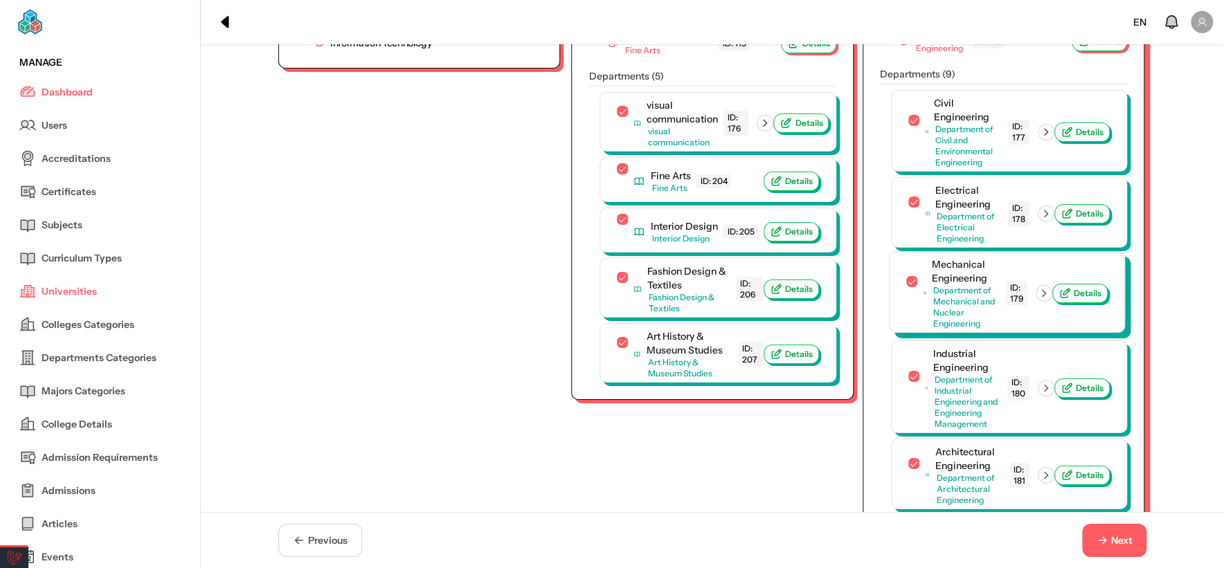
click at [627, 287] on icon "button" at bounding box center [1044, 293] width 12 height 12
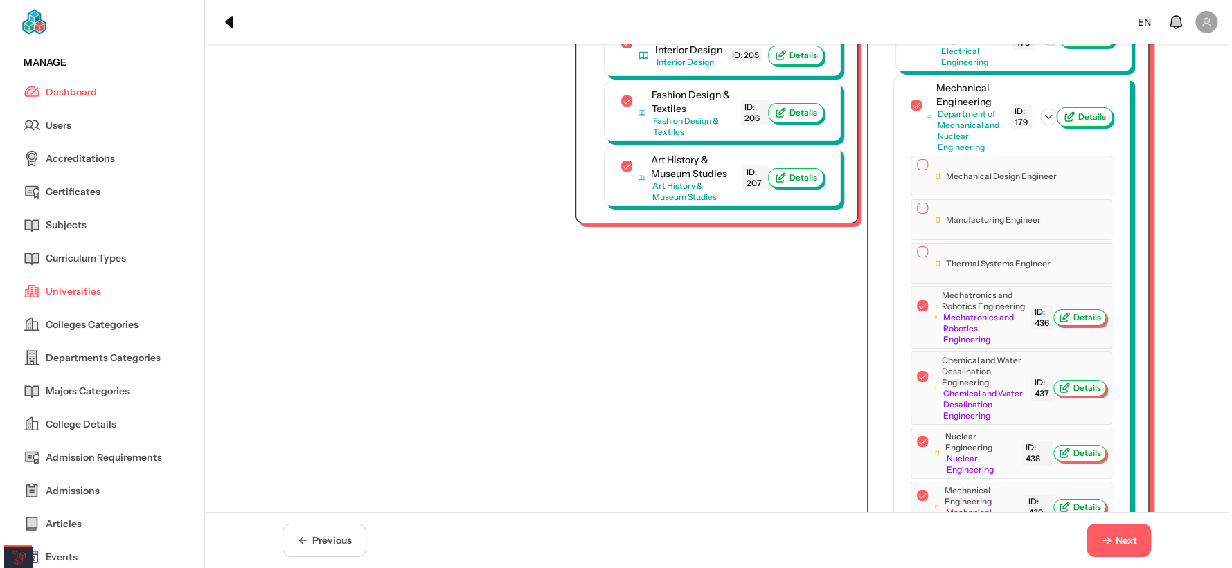
scroll to position [2792, 0]
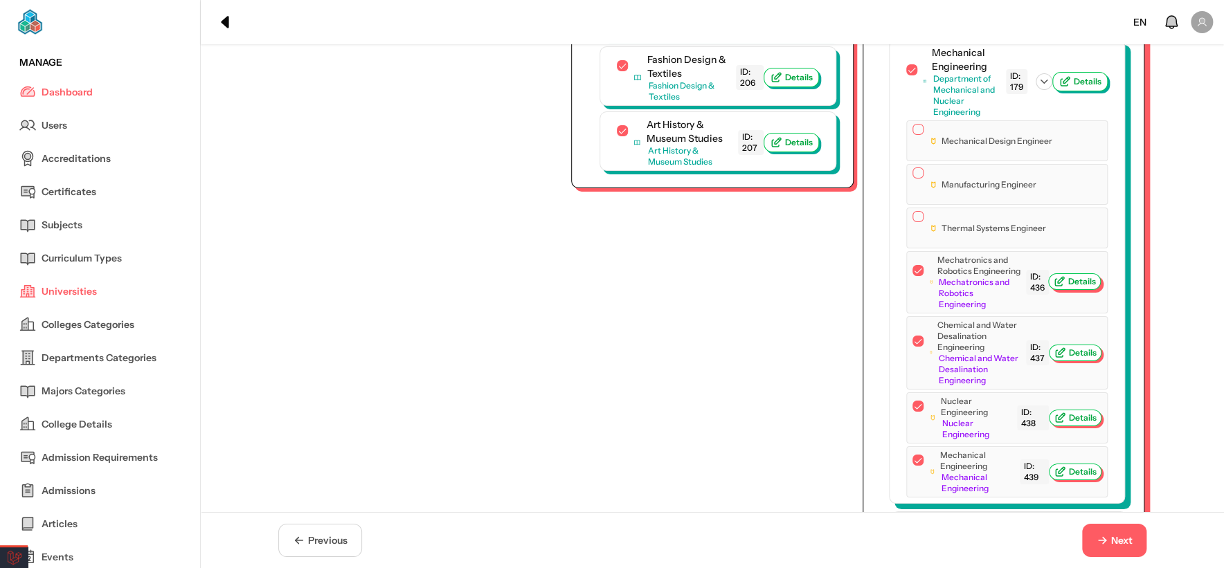
click at [627, 276] on span "Details" at bounding box center [1082, 281] width 28 height 11
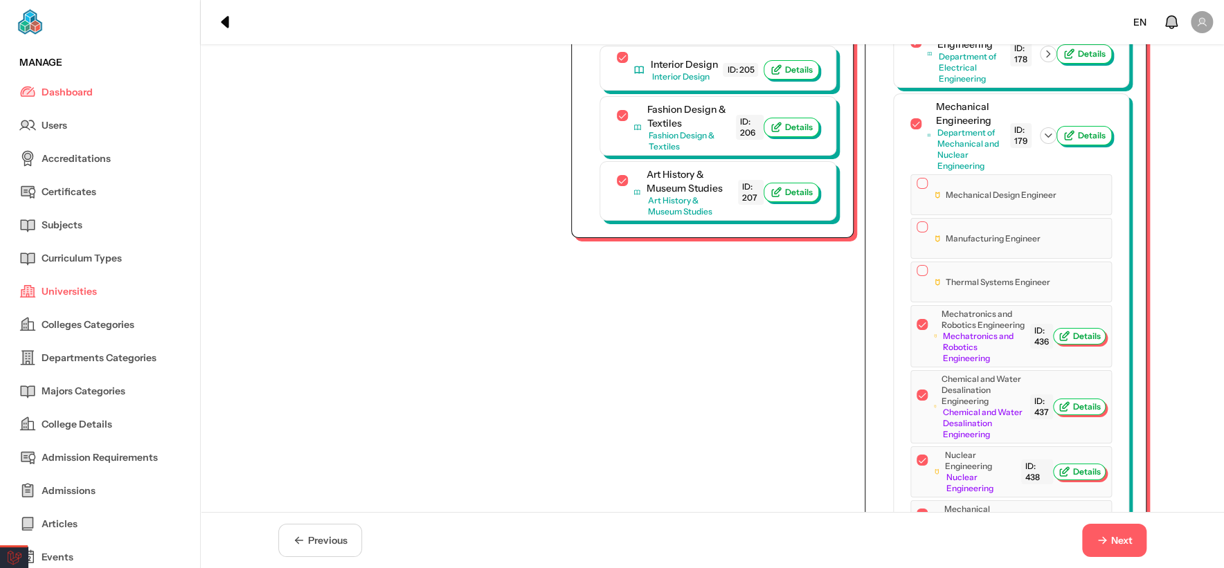
scroll to position [2715, 0]
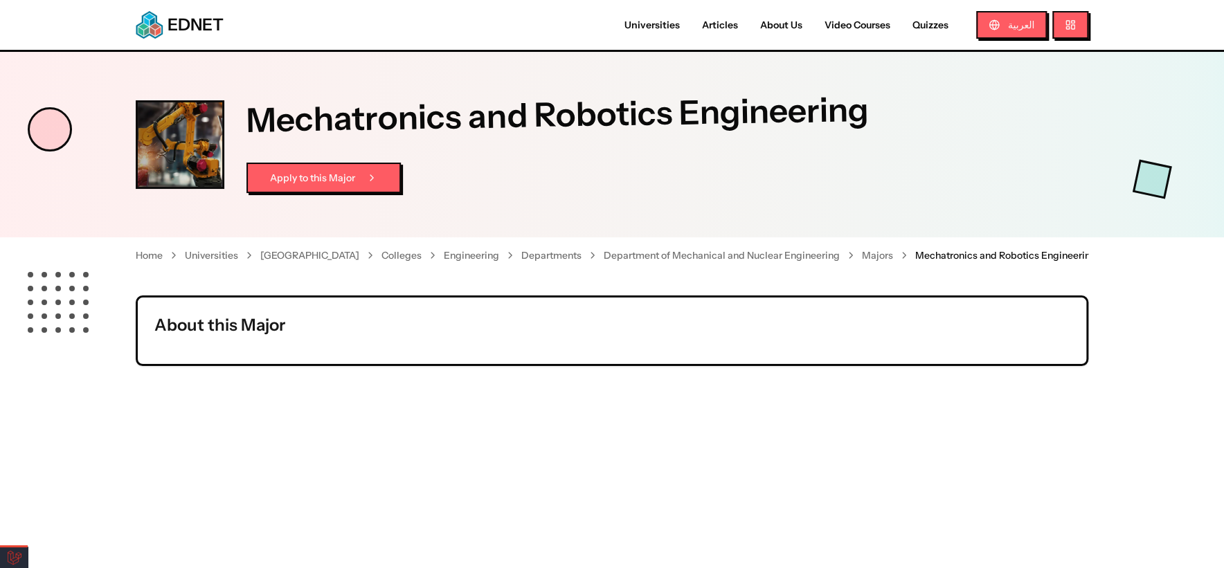
click at [288, 127] on h1 "Mechatronics and Robotics Engineering" at bounding box center [667, 113] width 843 height 48
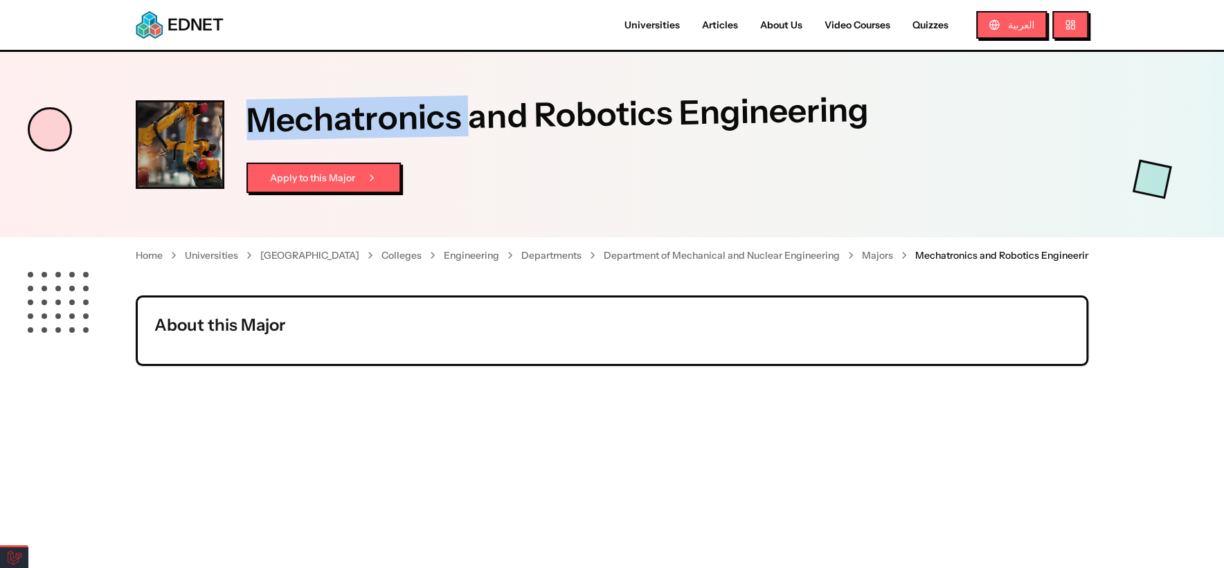
click at [288, 127] on h1 "Mechatronics and Robotics Engineering" at bounding box center [667, 113] width 843 height 48
copy h1 "Mechatronics"
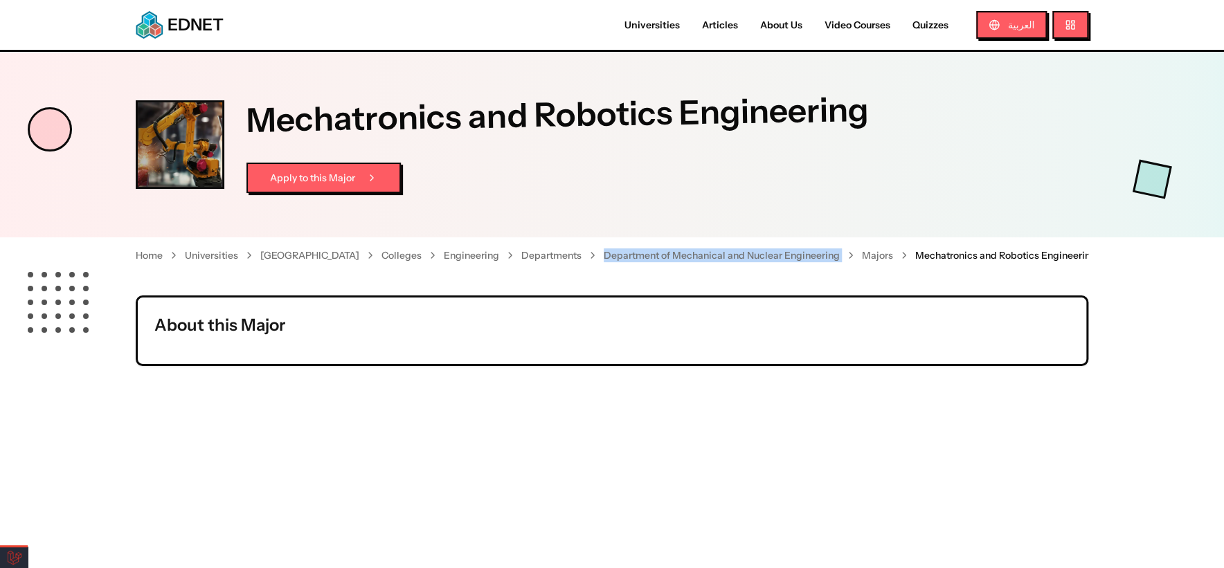
drag, startPoint x: 831, startPoint y: 253, endPoint x: 585, endPoint y: 251, distance: 245.8
click at [585, 251] on nav "Home Universities [GEOGRAPHIC_DATA] Colleges Engineering Departments Department…" at bounding box center [612, 255] width 953 height 36
copy nav "Department of Mechanical and Nuclear Engineering"
